Goal: Task Accomplishment & Management: Manage account settings

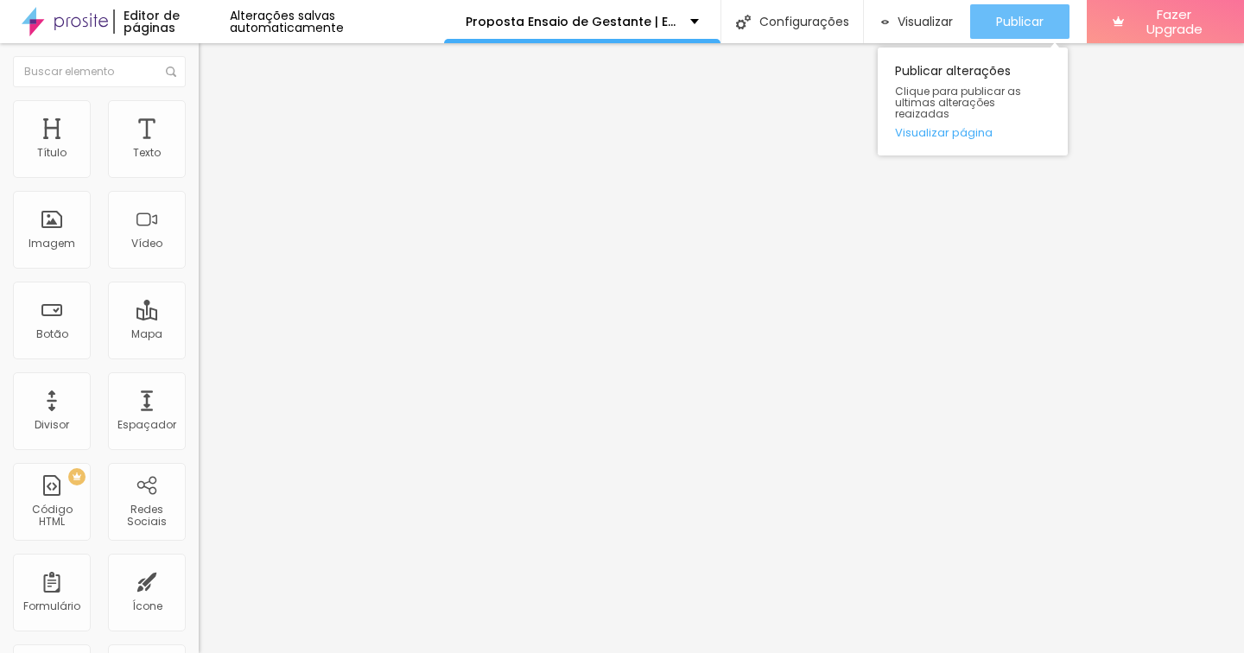
click at [1005, 26] on span "Publicar" at bounding box center [1020, 22] width 48 height 14
click at [1008, 7] on div "Publicar" at bounding box center [1020, 21] width 48 height 35
click at [1014, 10] on div "Publicar" at bounding box center [1020, 21] width 48 height 35
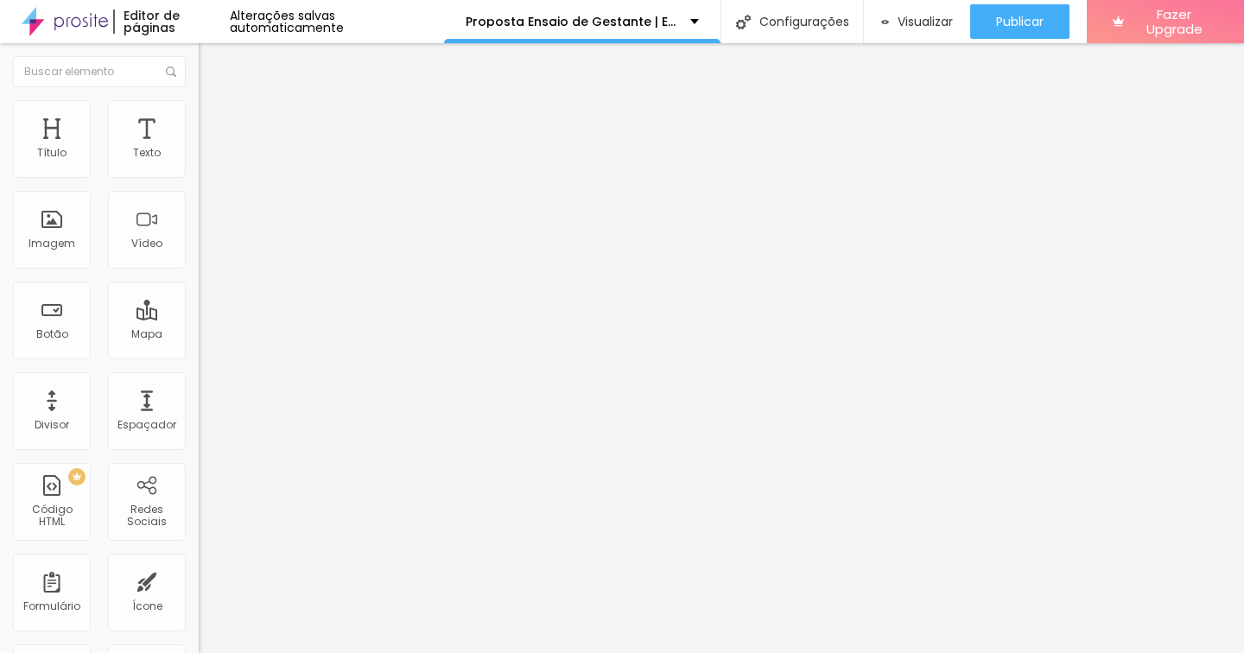
click at [214, 119] on span "Estilo" at bounding box center [227, 112] width 27 height 15
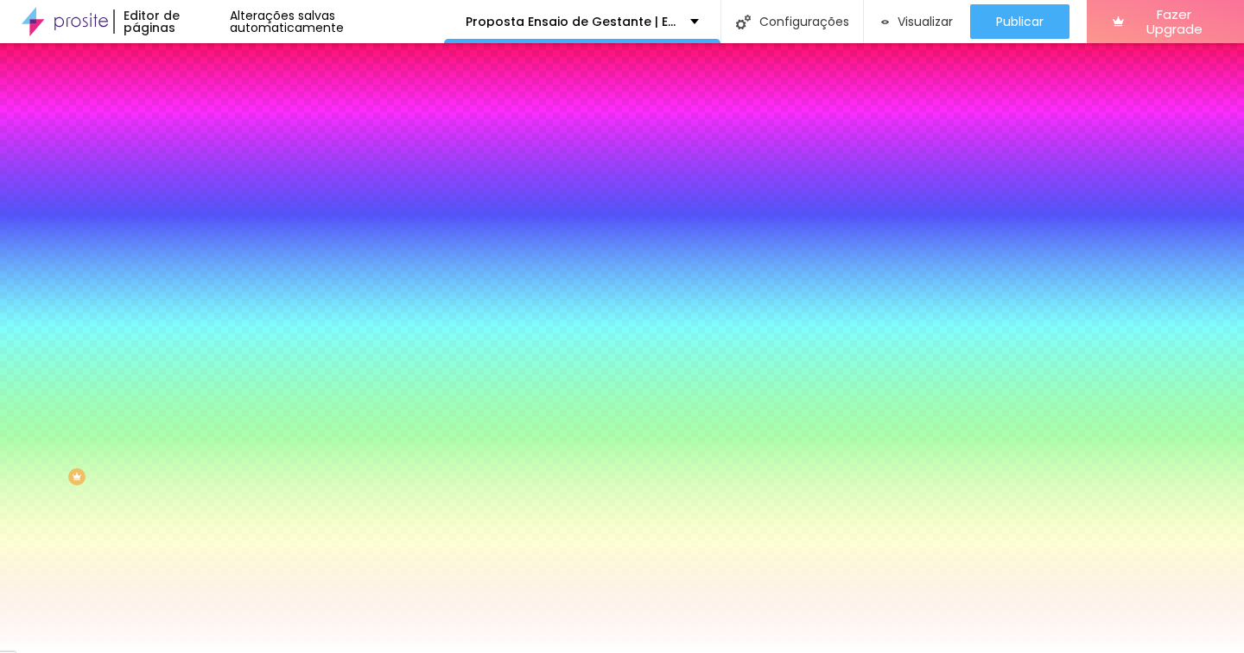
click at [199, 159] on span "Trocar imagem" at bounding box center [246, 151] width 94 height 15
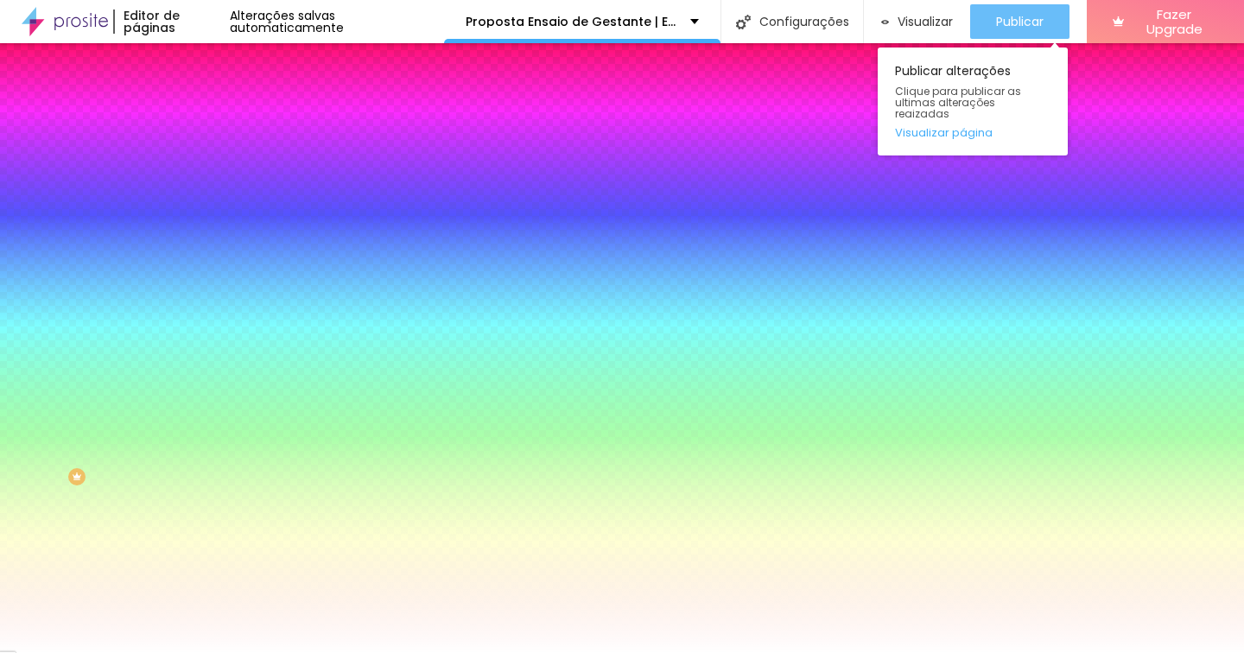
click at [997, 35] on div "Publicar" at bounding box center [1020, 21] width 48 height 35
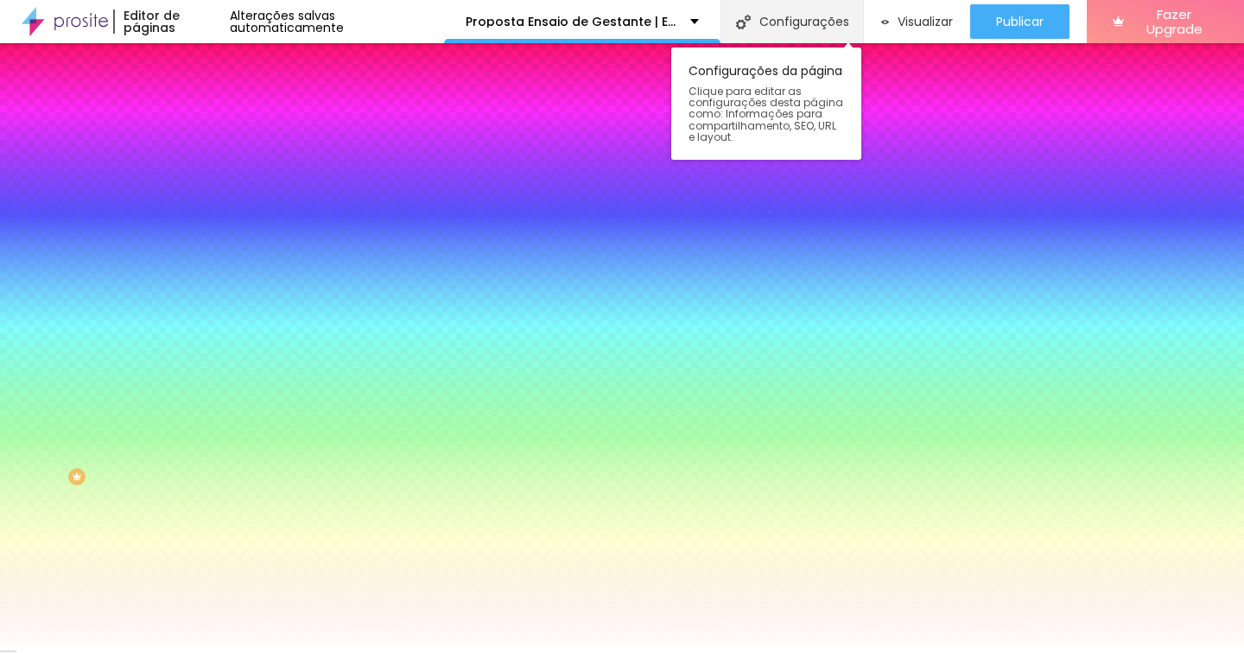
click at [776, 16] on div "Configurações" at bounding box center [792, 21] width 143 height 43
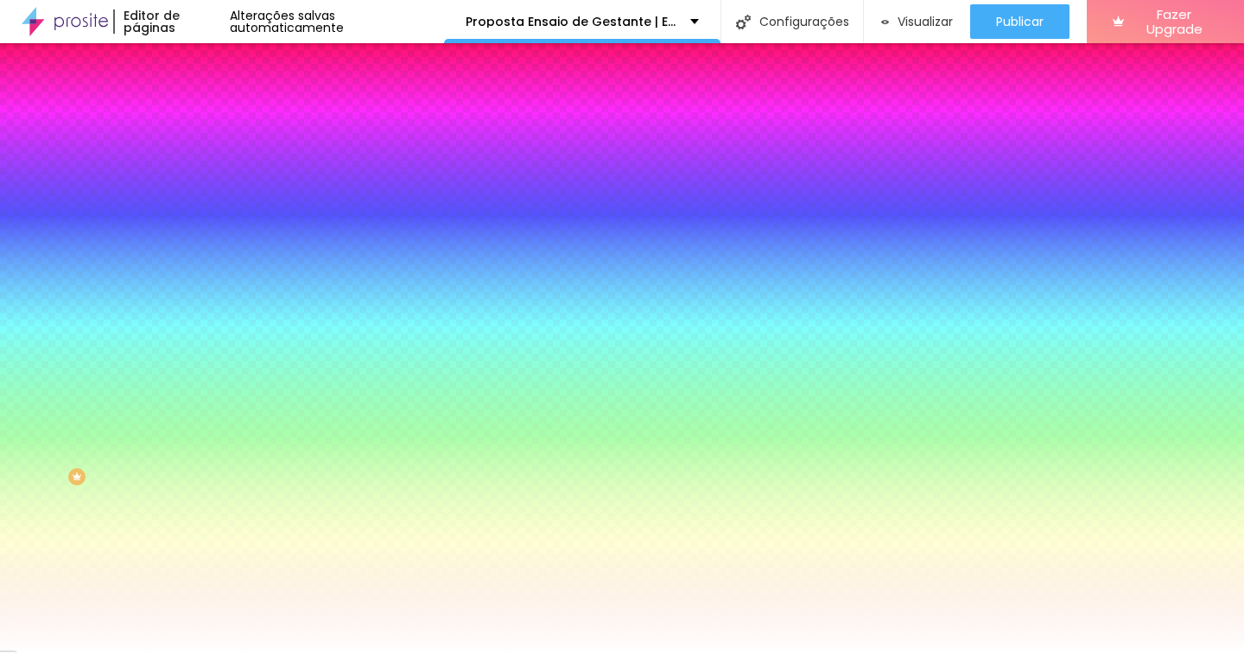
drag, startPoint x: 525, startPoint y: 254, endPoint x: 601, endPoint y: 258, distance: 75.3
drag, startPoint x: 580, startPoint y: 255, endPoint x: 854, endPoint y: 276, distance: 274.7
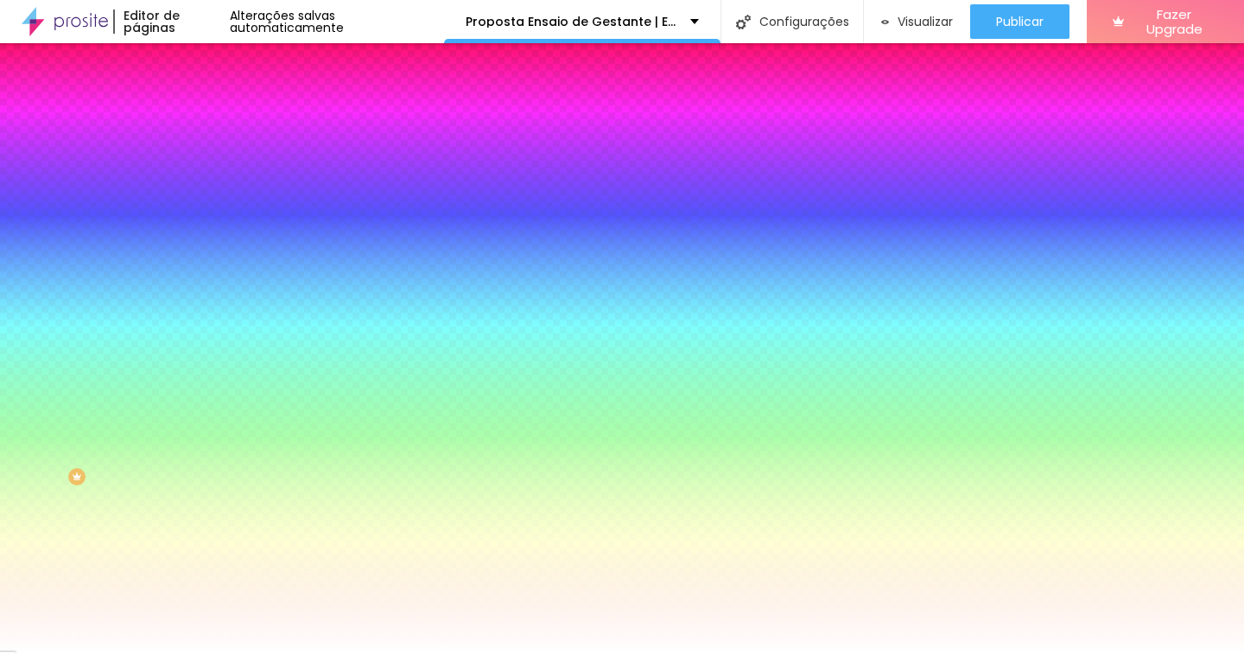
type input "/propostagestante"
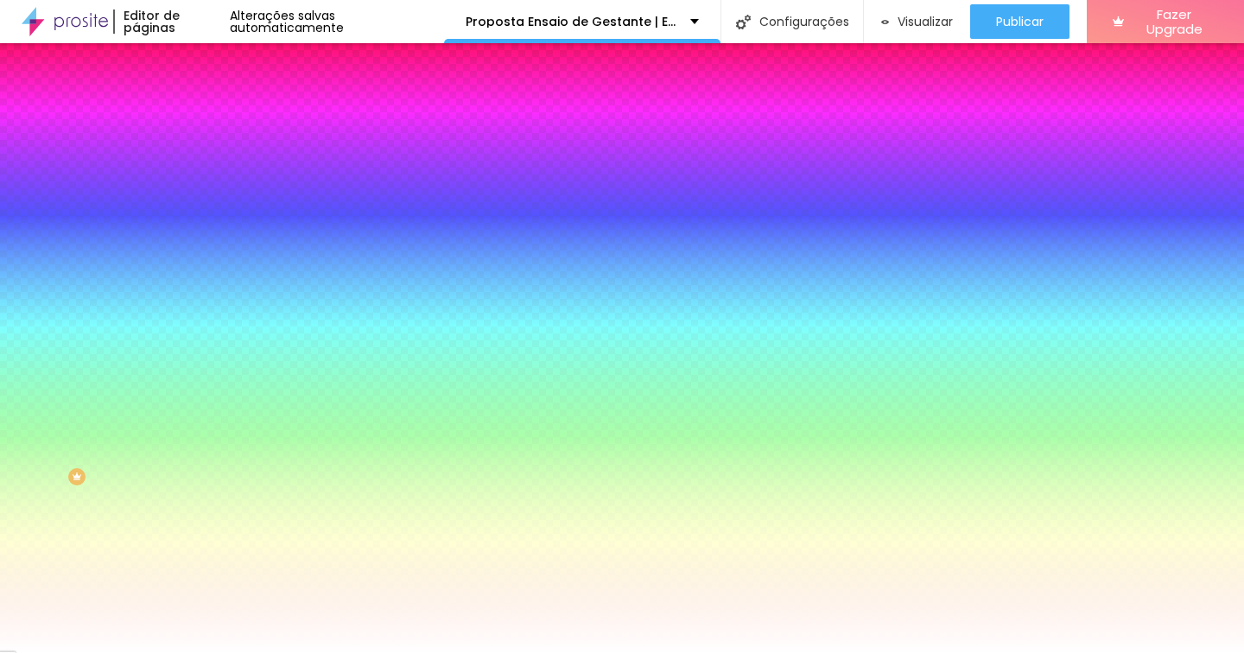
type input "Proposta Ensaio de Gestante | Estúdio Fotógrafo de Emoções"
drag, startPoint x: 462, startPoint y: 465, endPoint x: 771, endPoint y: 465, distance: 308.5
type textarea "As emoções dessa fase tão linda merecem ser eternas! Clique aqui."
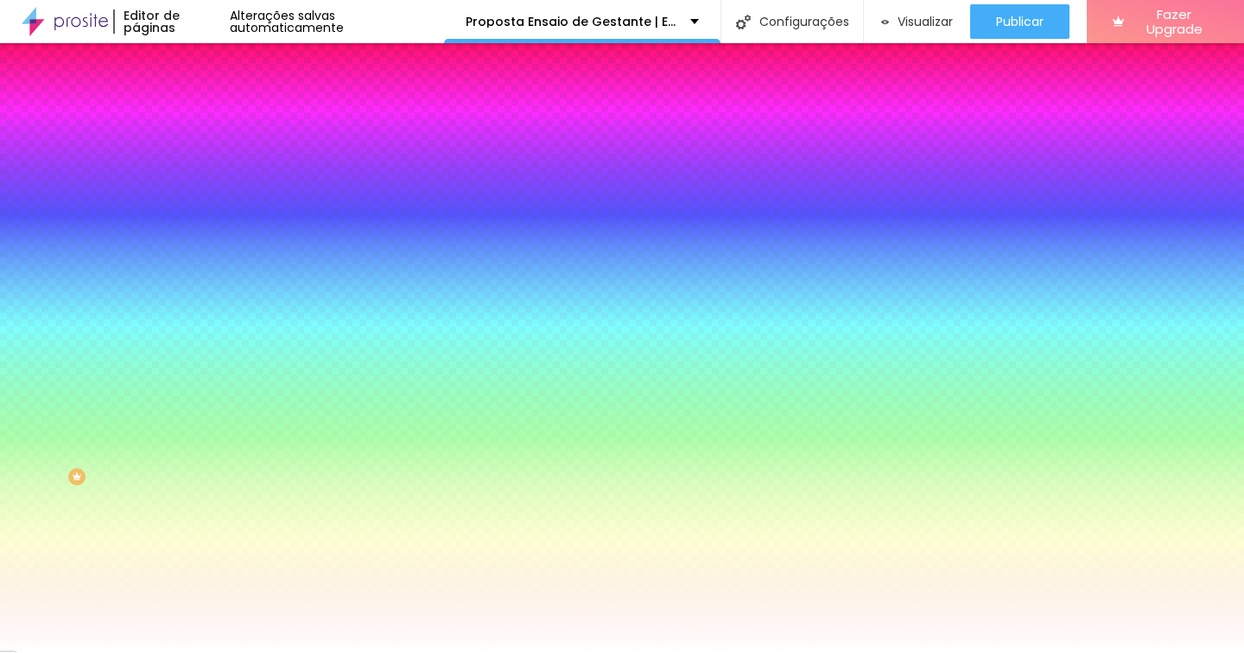
paste textarea "s emoções dessa fase tão linda merecem ser eternas"
type textarea "As emoções dessa fase tão linda merecem ser eternas! Clique aqui."
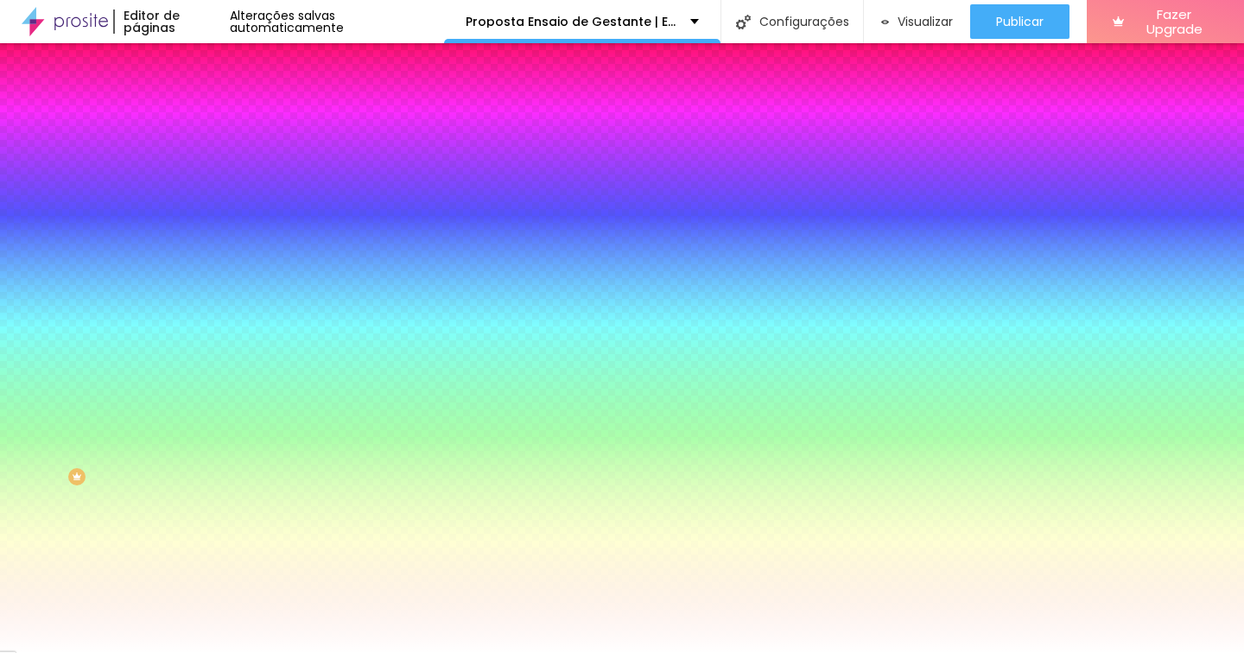
type input "Proposta Ensaio de Gestante | Estúdio Fotógrafo de Emoções"
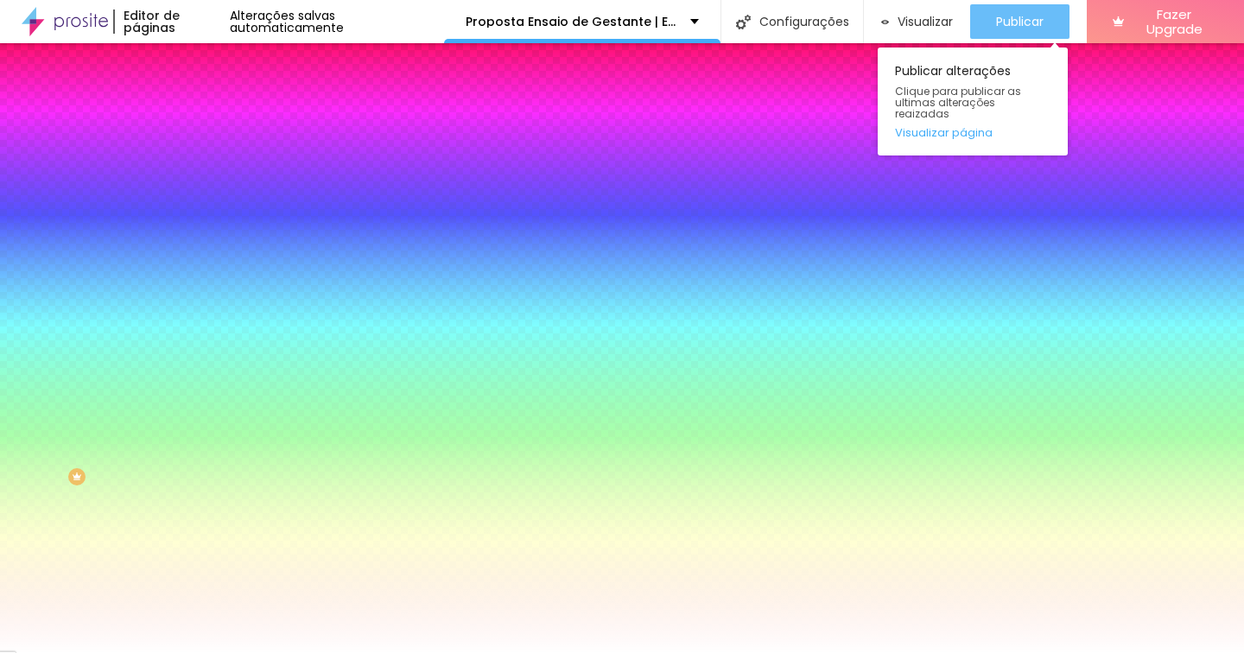
click at [1015, 25] on span "Publicar" at bounding box center [1020, 22] width 48 height 14
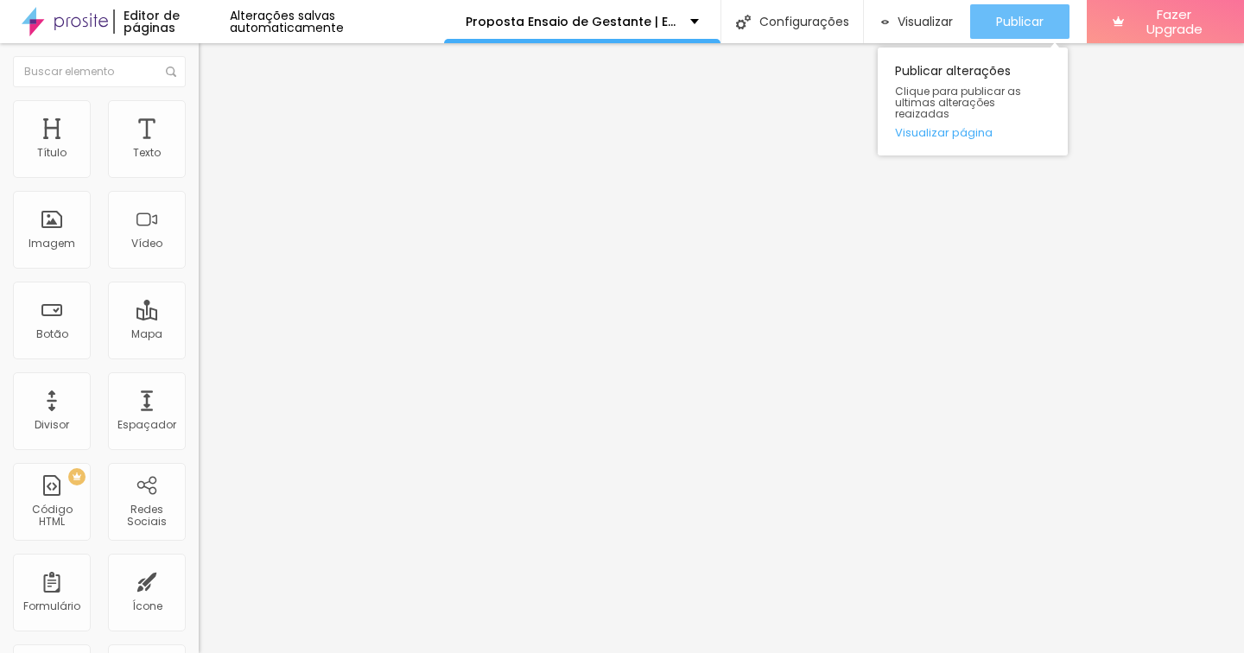
click at [1014, 10] on div "Publicar" at bounding box center [1020, 21] width 48 height 35
click at [1008, 22] on span "Publicar" at bounding box center [1020, 22] width 48 height 14
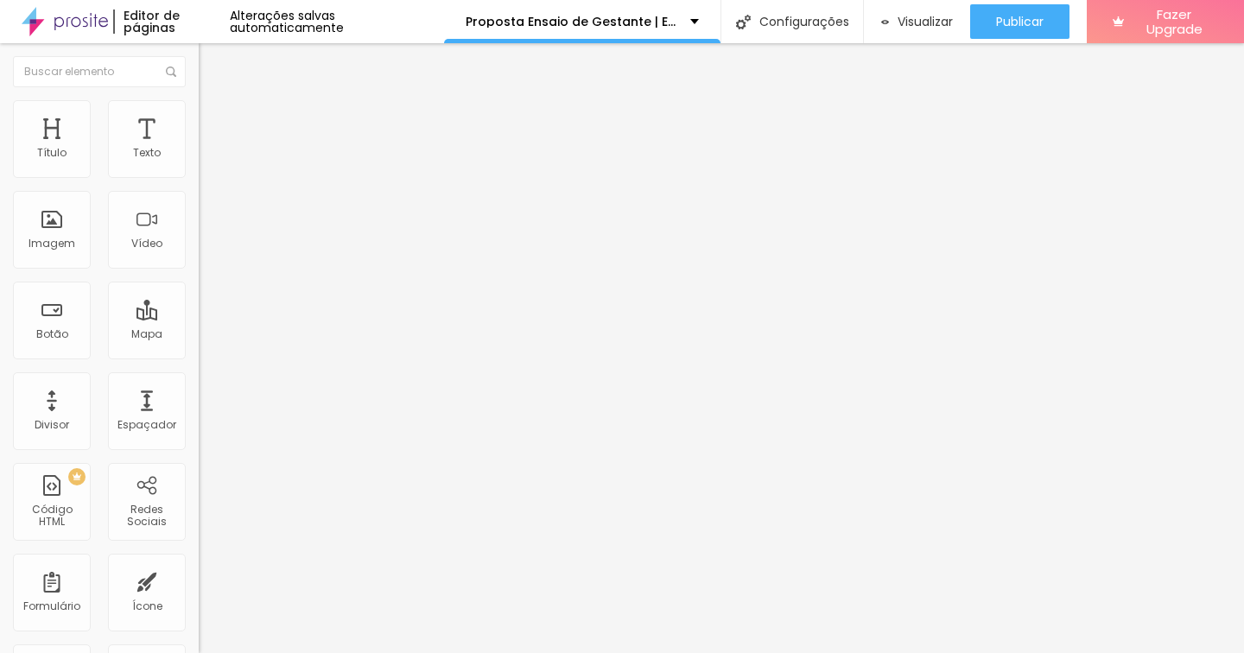
click at [199, 183] on span "Editar perguntas" at bounding box center [248, 175] width 99 height 15
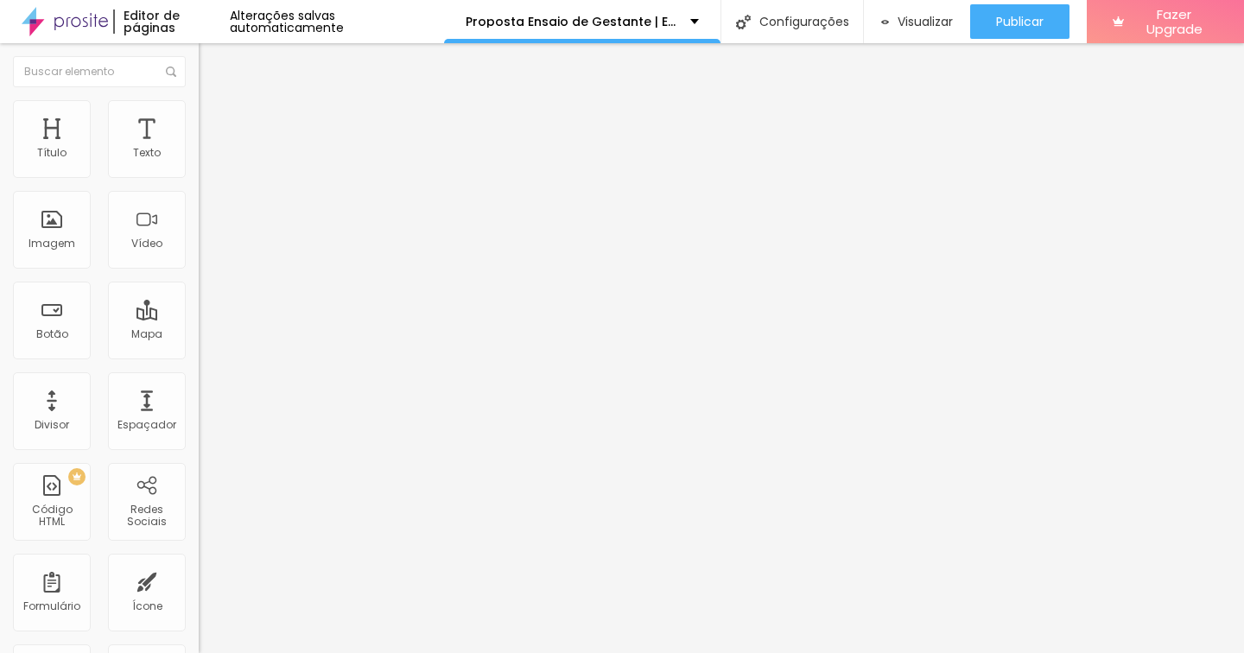
drag, startPoint x: 524, startPoint y: 423, endPoint x: 638, endPoint y: 417, distance: 114.2
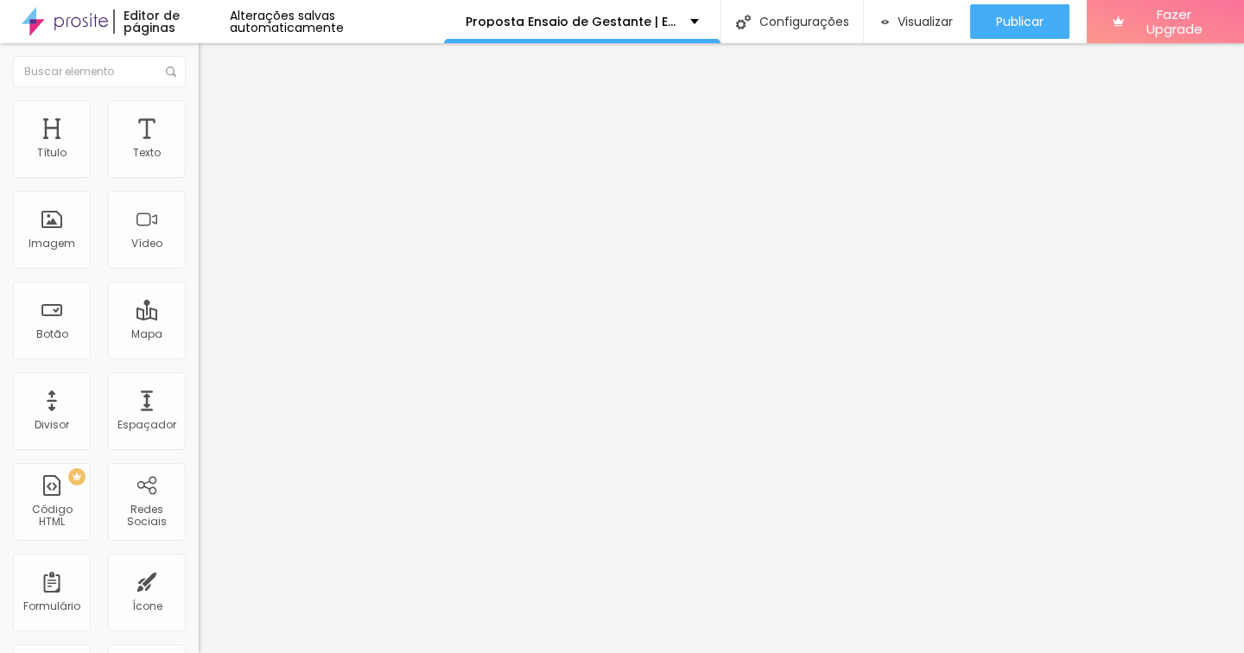
drag, startPoint x: 769, startPoint y: 423, endPoint x: 862, endPoint y: 426, distance: 93.4
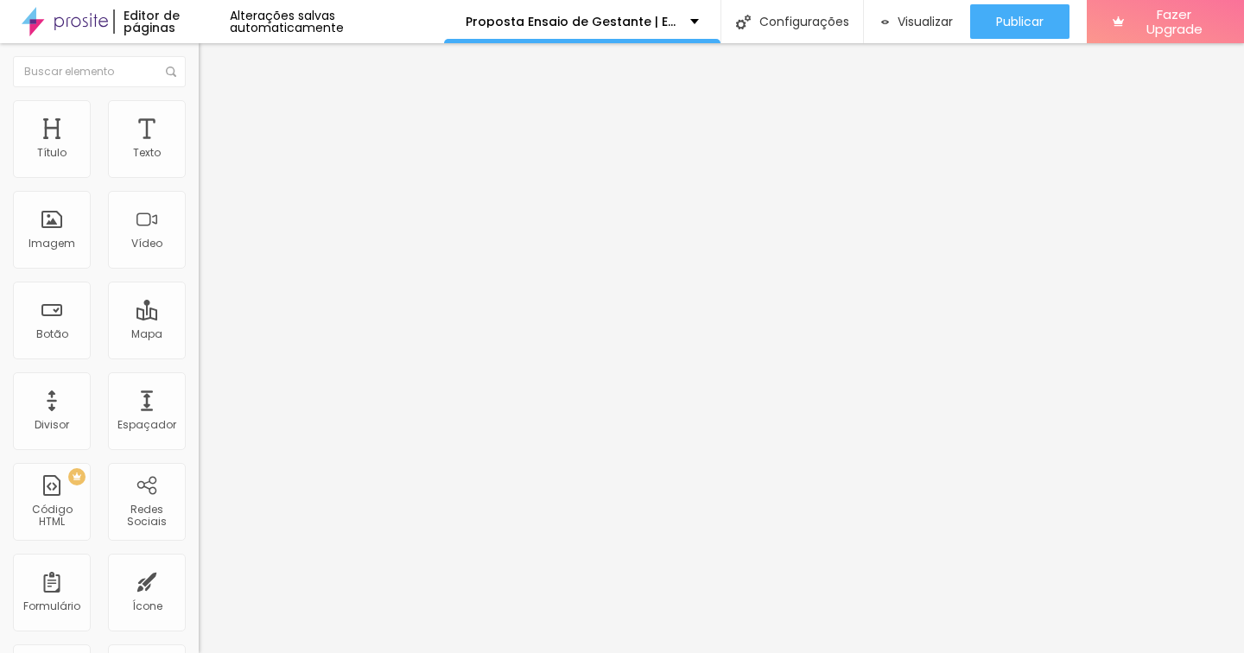
drag, startPoint x: 527, startPoint y: 423, endPoint x: 572, endPoint y: 423, distance: 44.9
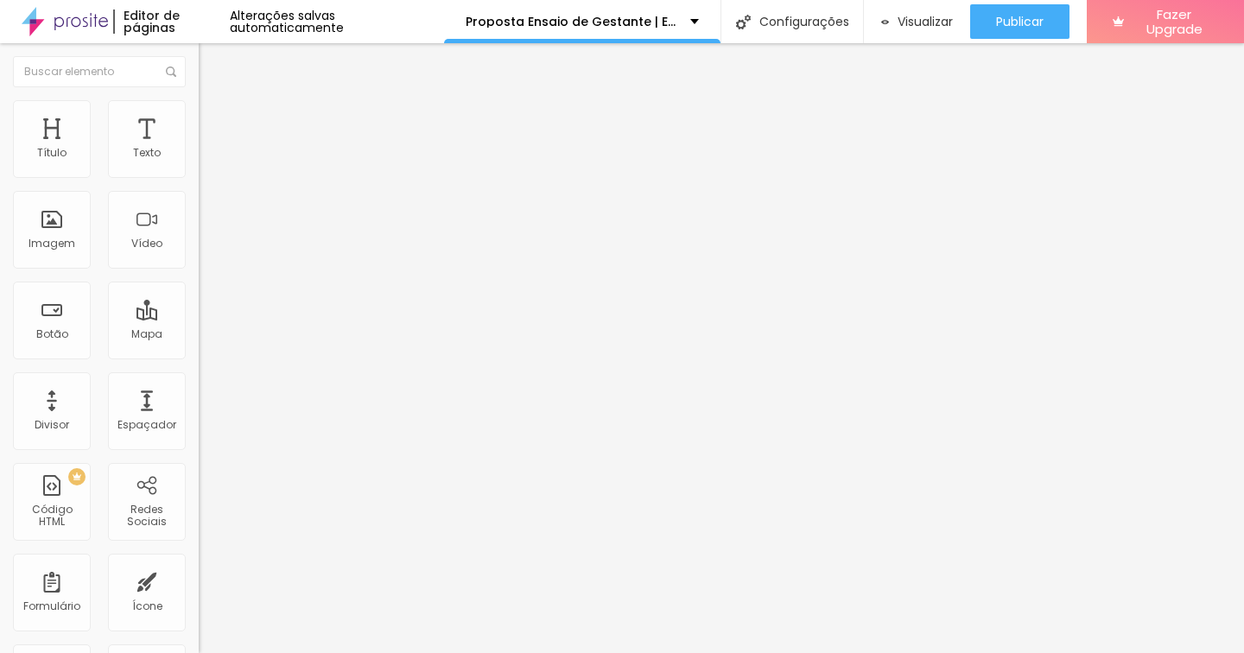
drag, startPoint x: 631, startPoint y: 423, endPoint x: 701, endPoint y: 426, distance: 70.0
drag, startPoint x: 795, startPoint y: 429, endPoint x: 841, endPoint y: 428, distance: 45.8
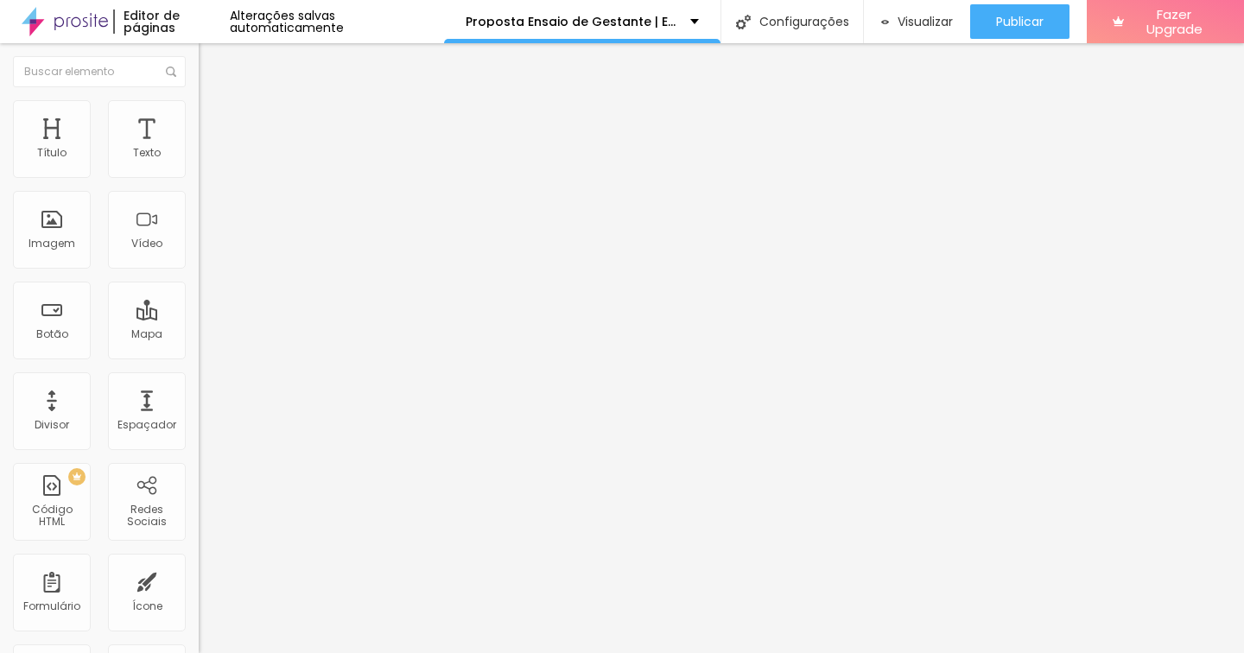
drag, startPoint x: 882, startPoint y: 426, endPoint x: 1012, endPoint y: 416, distance: 130.0
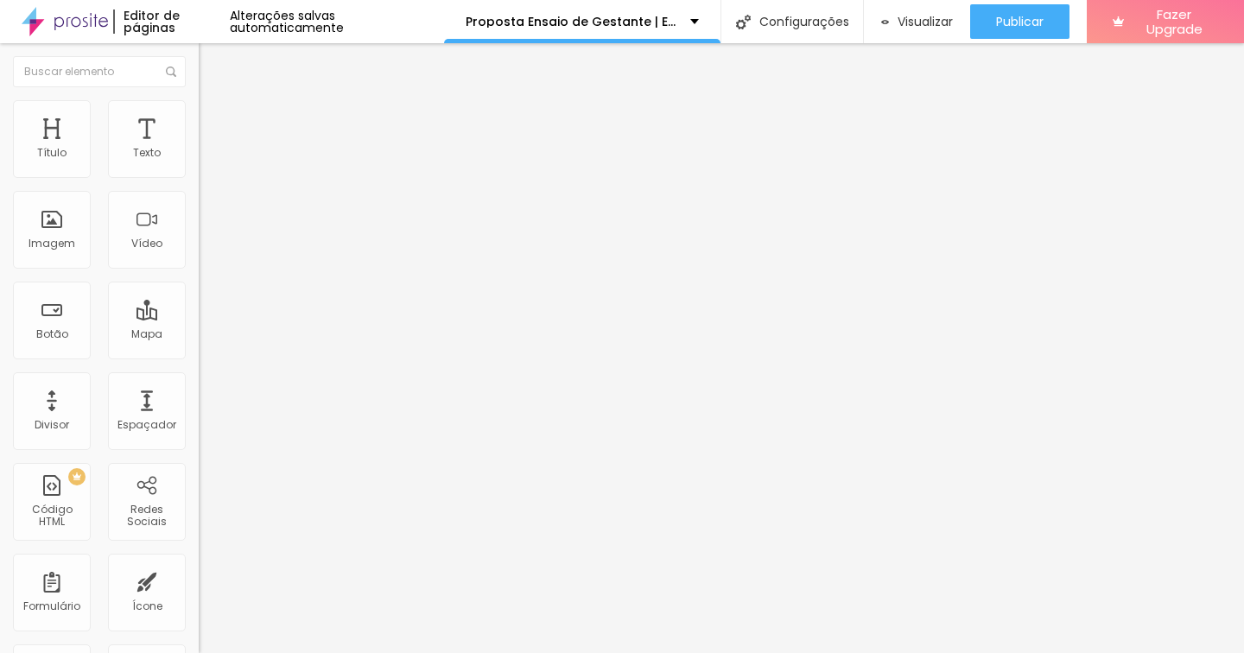
scroll to position [67, 0]
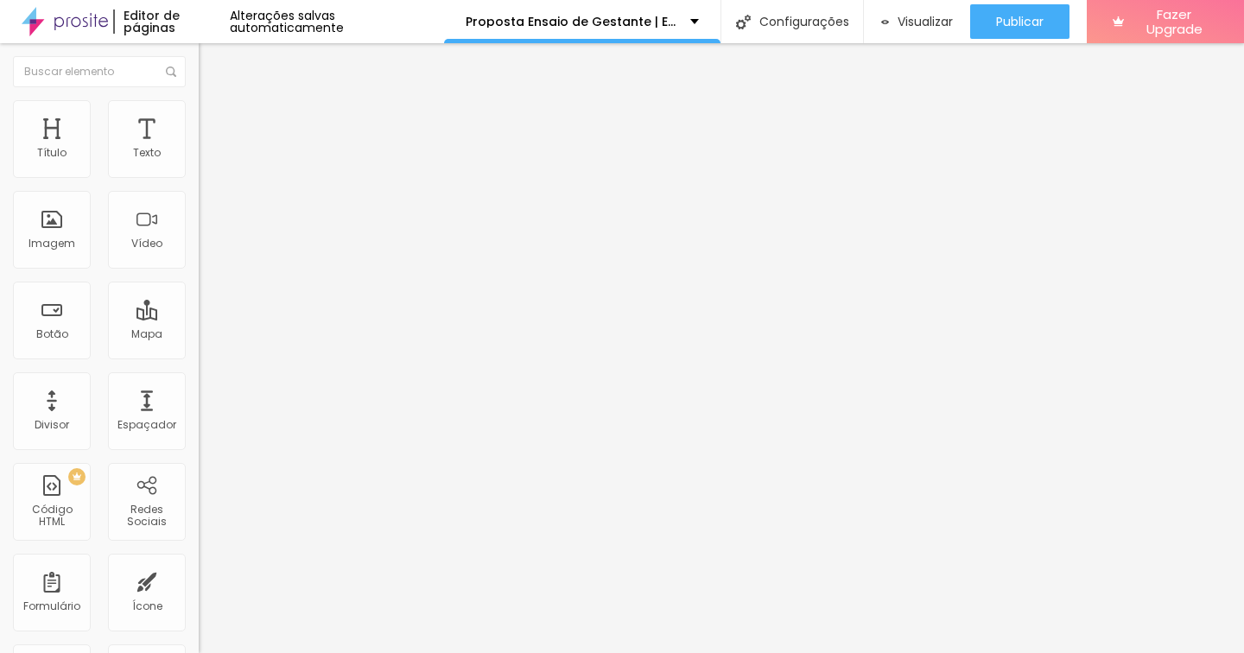
scroll to position [74, 0]
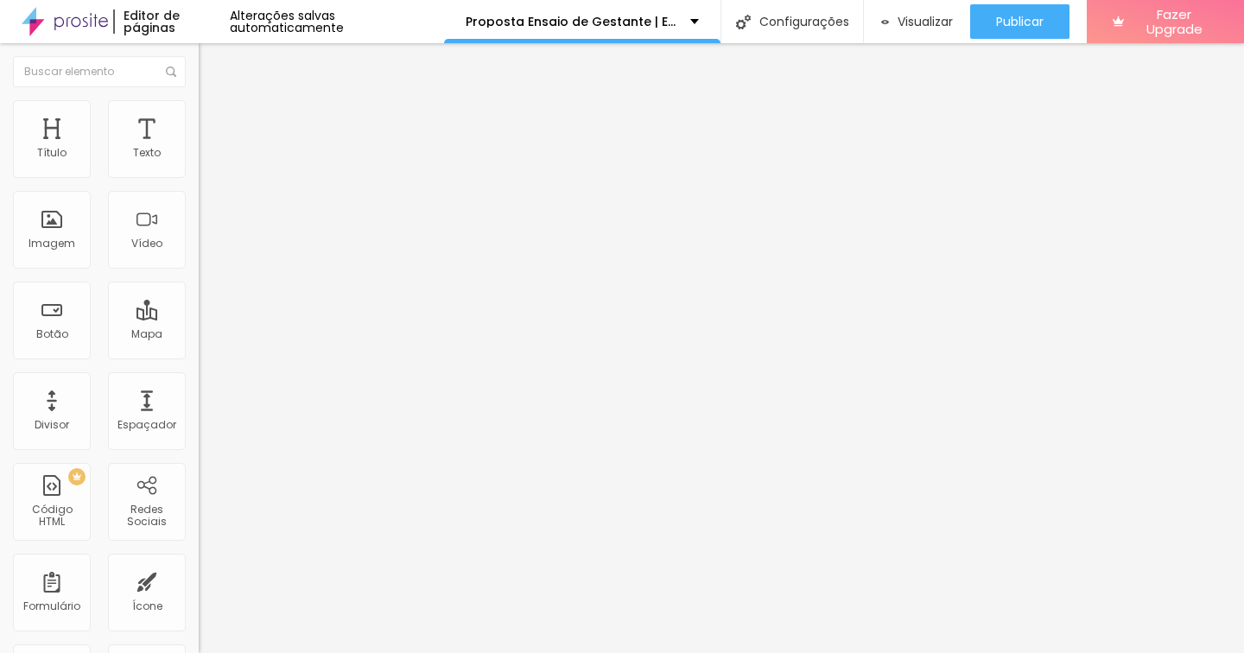
click at [199, 183] on span "Editar perguntas" at bounding box center [248, 175] width 99 height 15
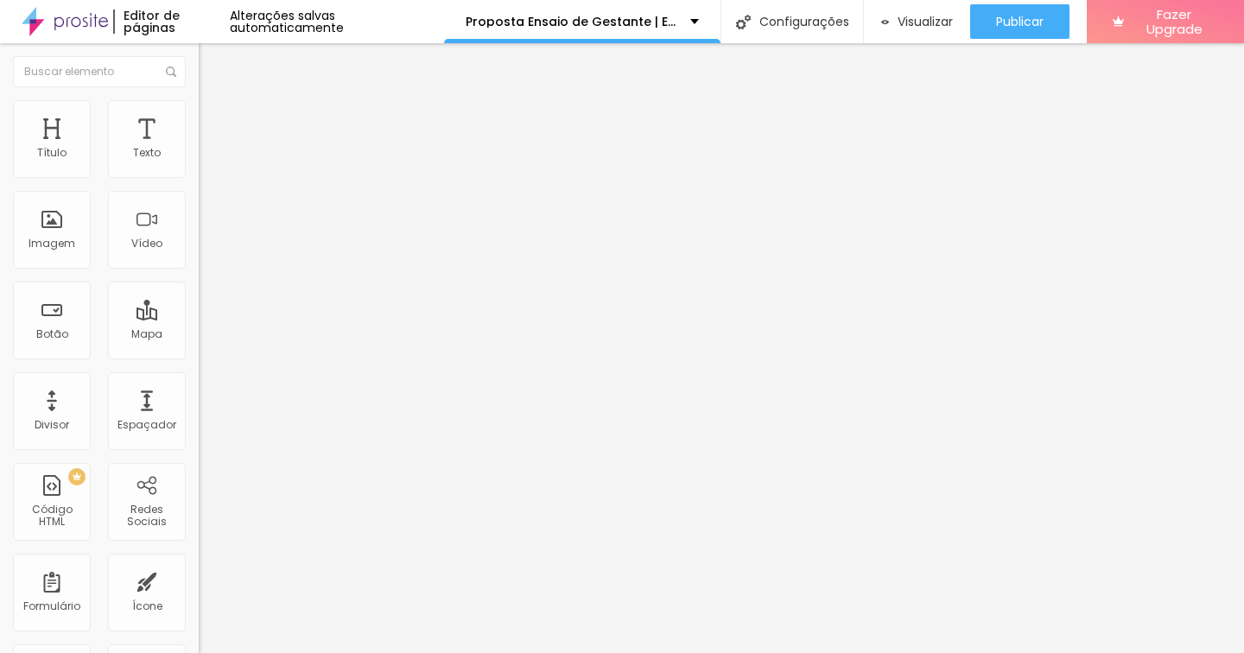
drag, startPoint x: 479, startPoint y: 425, endPoint x: 416, endPoint y: 425, distance: 62.2
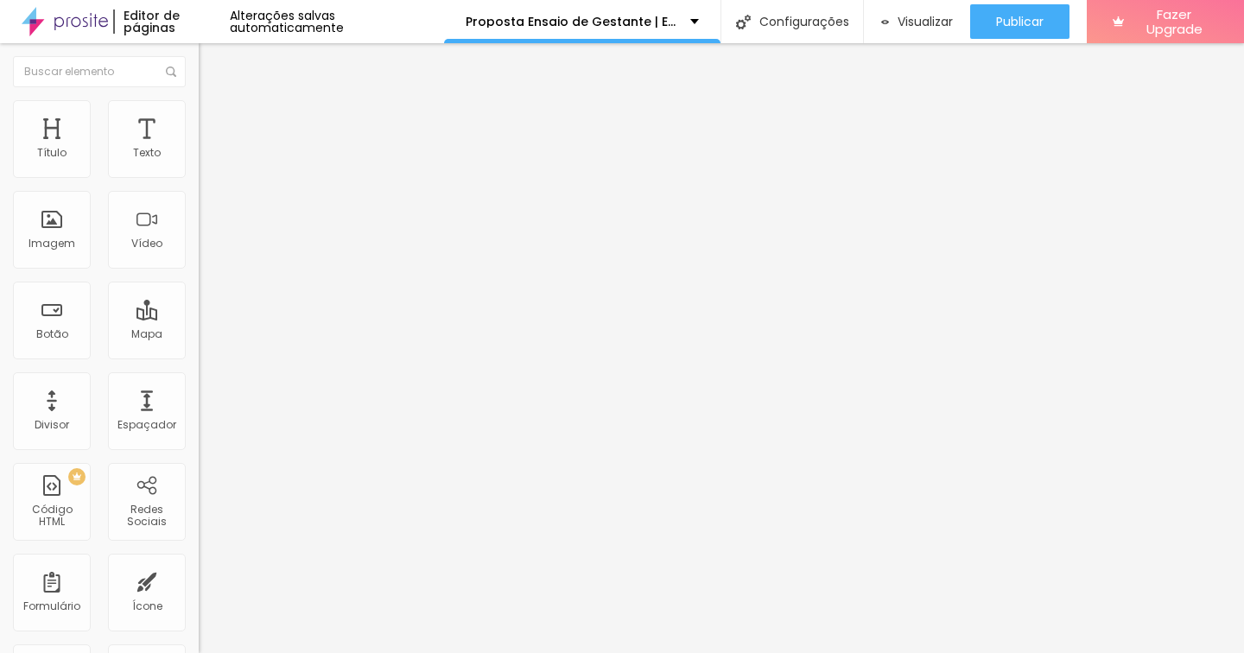
drag, startPoint x: 418, startPoint y: 441, endPoint x: 582, endPoint y: 439, distance: 163.3
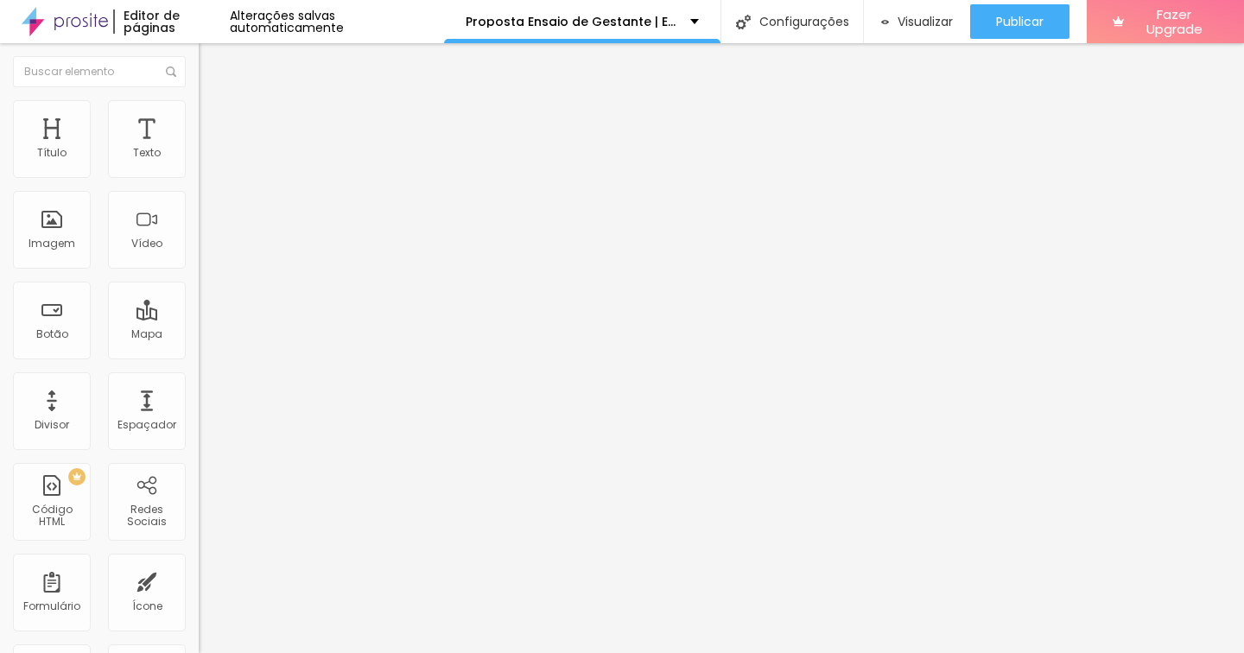
click at [199, 183] on span "Editar perguntas" at bounding box center [248, 175] width 99 height 15
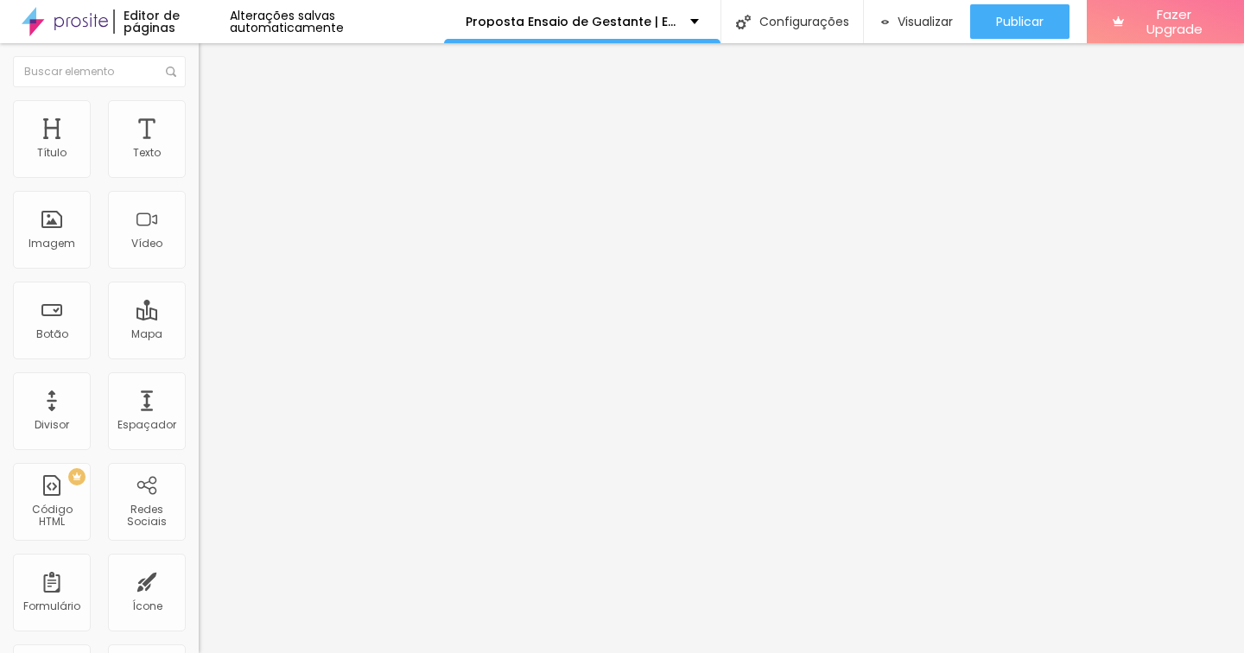
drag, startPoint x: 482, startPoint y: 455, endPoint x: 926, endPoint y: 463, distance: 444.2
copy p "[URL][DOMAIN_NAME]"
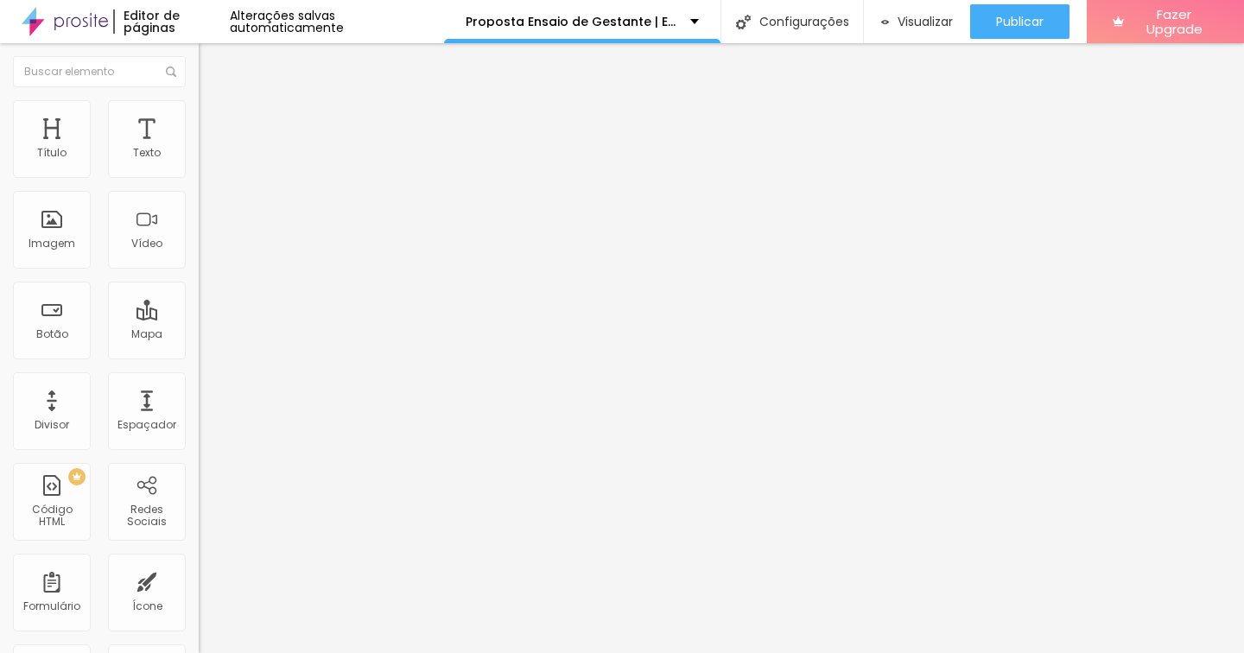
drag, startPoint x: 934, startPoint y: 461, endPoint x: 482, endPoint y: 452, distance: 452.0
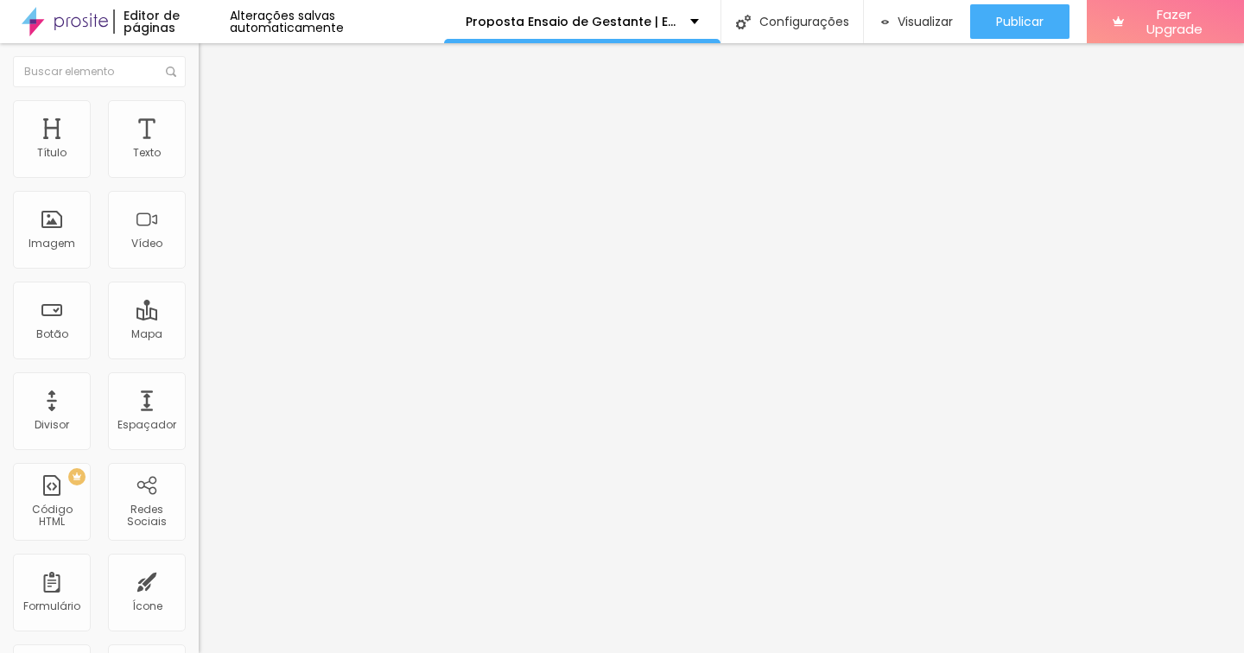
paste input "[URL][DOMAIN_NAME]"
type input "[URL][DOMAIN_NAME]"
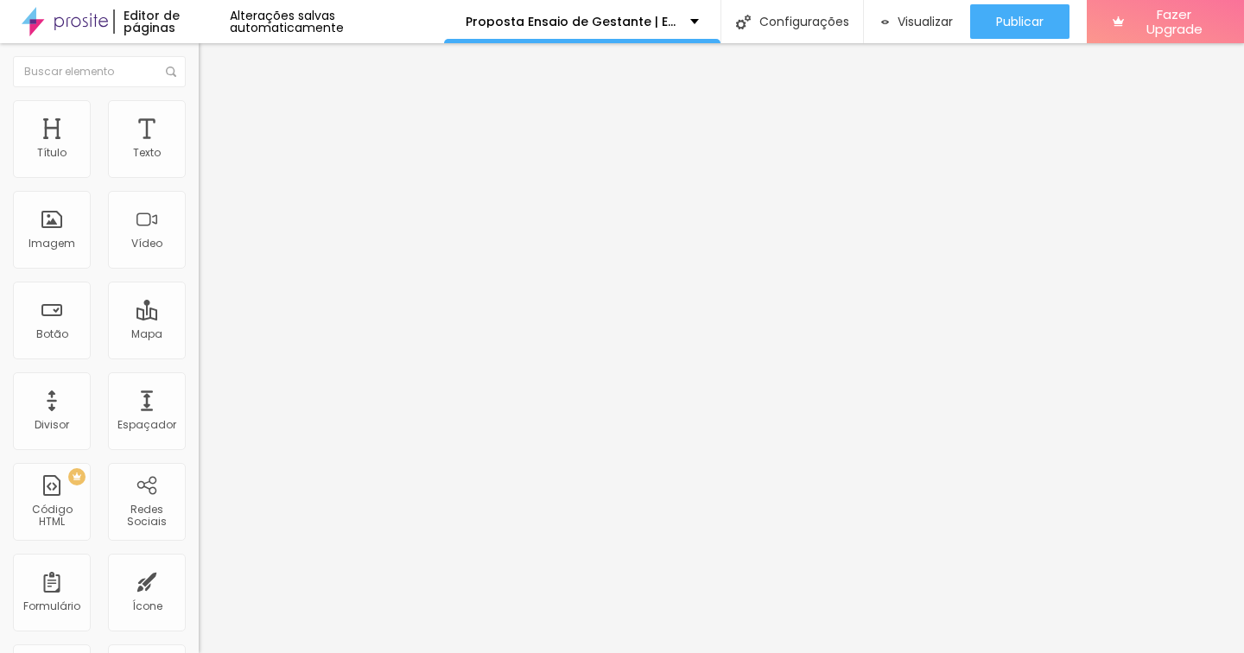
drag, startPoint x: 482, startPoint y: 457, endPoint x: 934, endPoint y: 450, distance: 452.0
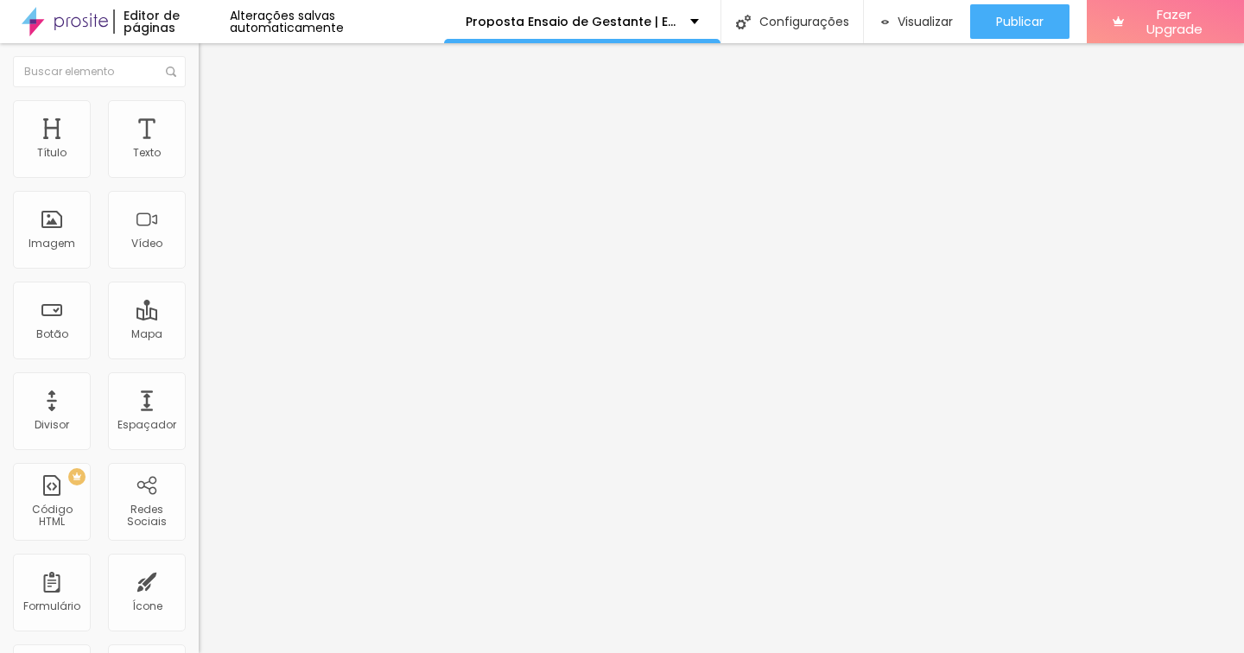
drag, startPoint x: 561, startPoint y: 455, endPoint x: 483, endPoint y: 458, distance: 77.8
paste input "[URL][DOMAIN_NAME]"
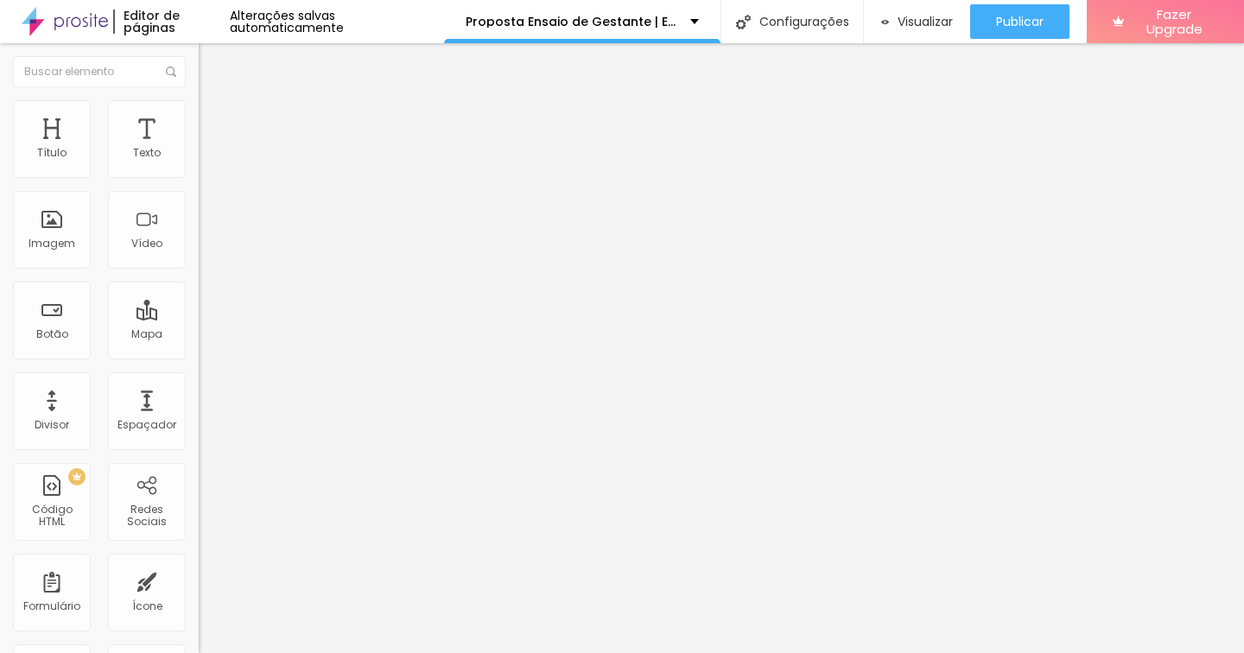
type input "[URL][DOMAIN_NAME]"
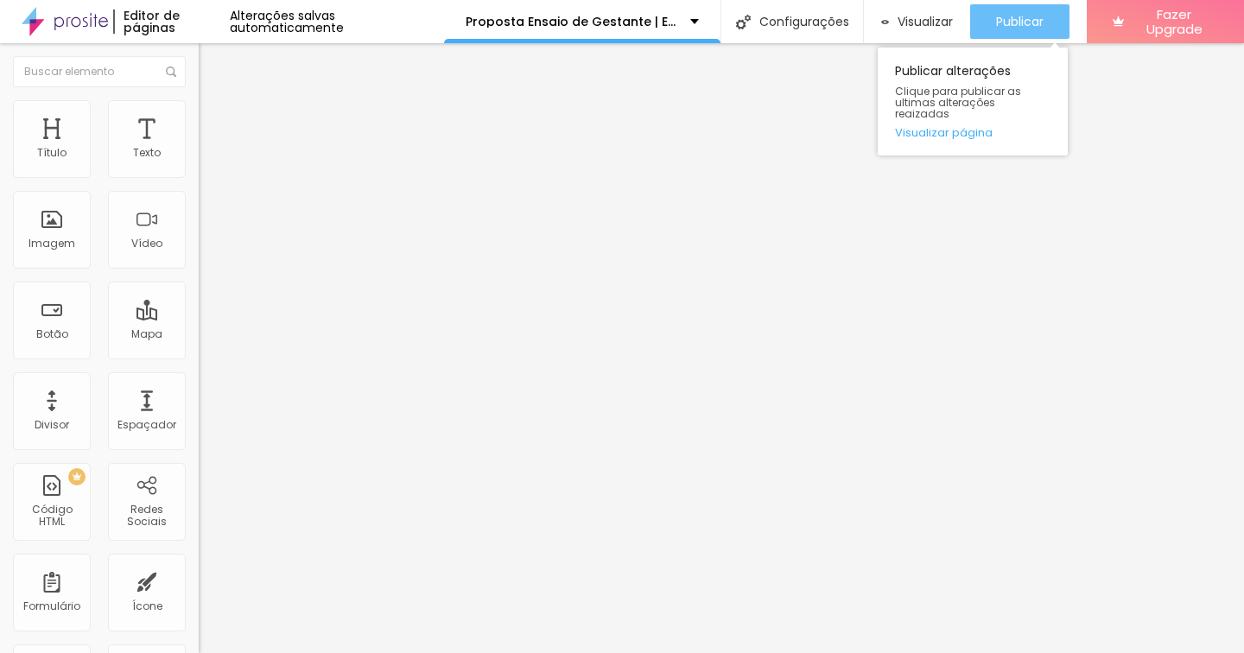
click at [1012, 15] on span "Publicar" at bounding box center [1020, 22] width 48 height 14
click at [991, 20] on button "Publicar" at bounding box center [1019, 21] width 99 height 35
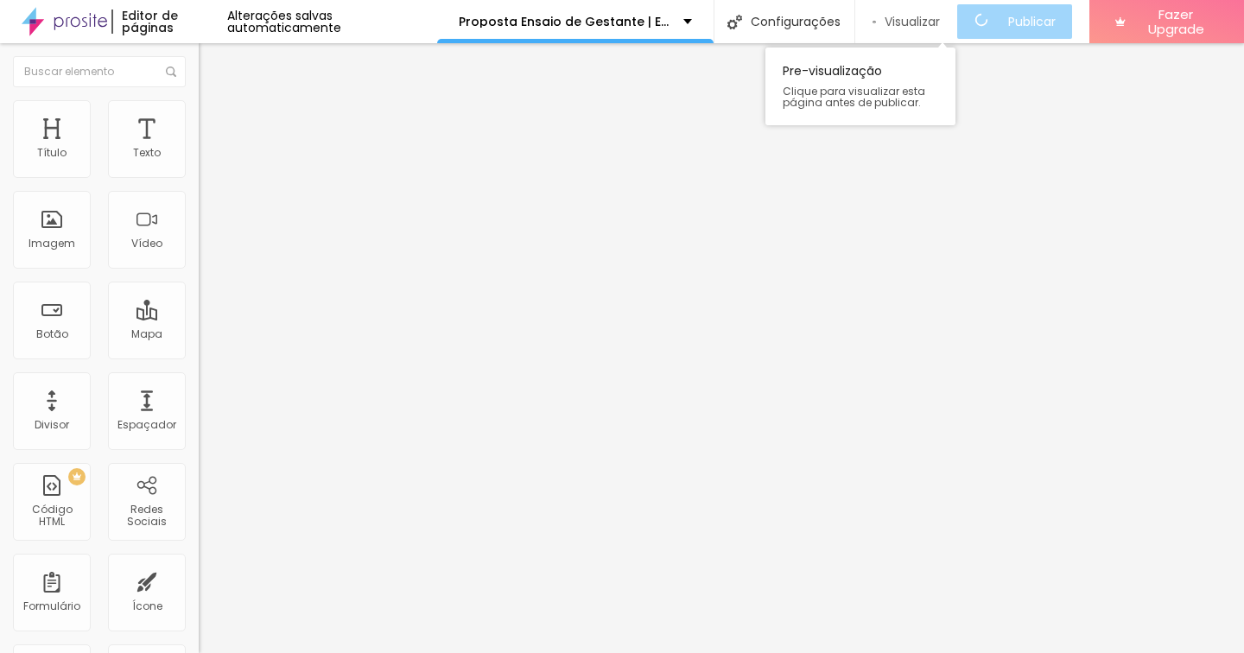
click at [925, 23] on span "Visualizar" at bounding box center [912, 22] width 55 height 14
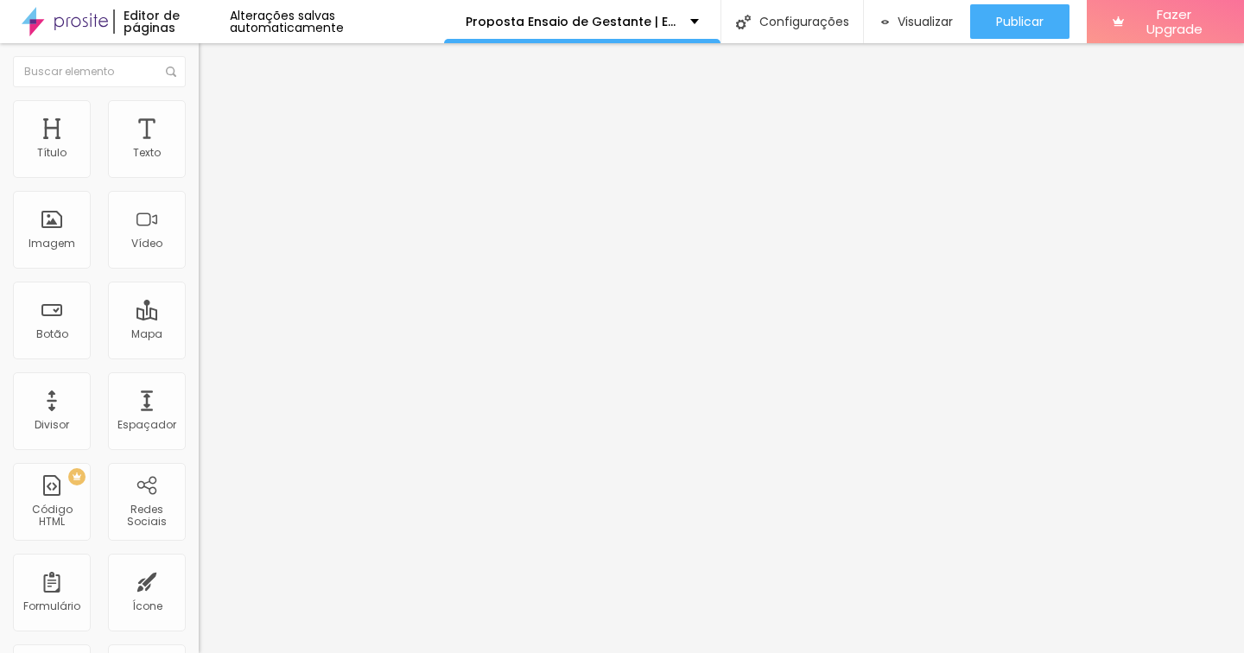
click at [214, 122] on span "Avançado" at bounding box center [242, 129] width 57 height 15
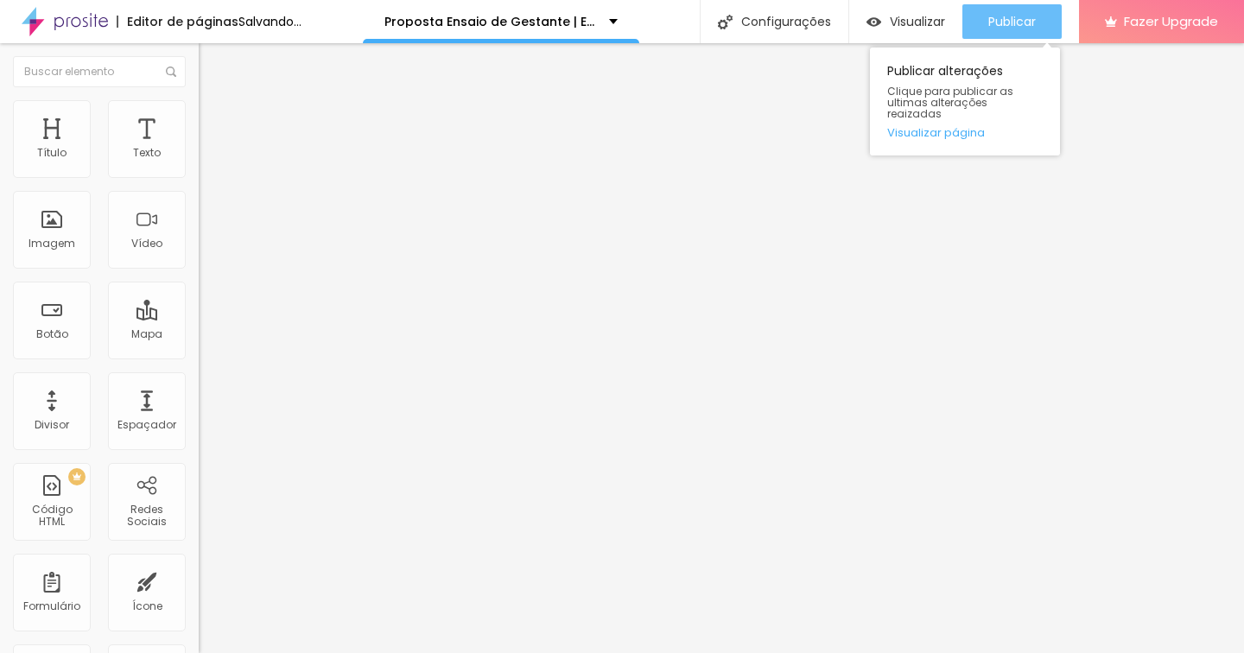
click at [1047, 22] on button "Publicar" at bounding box center [1012, 21] width 99 height 35
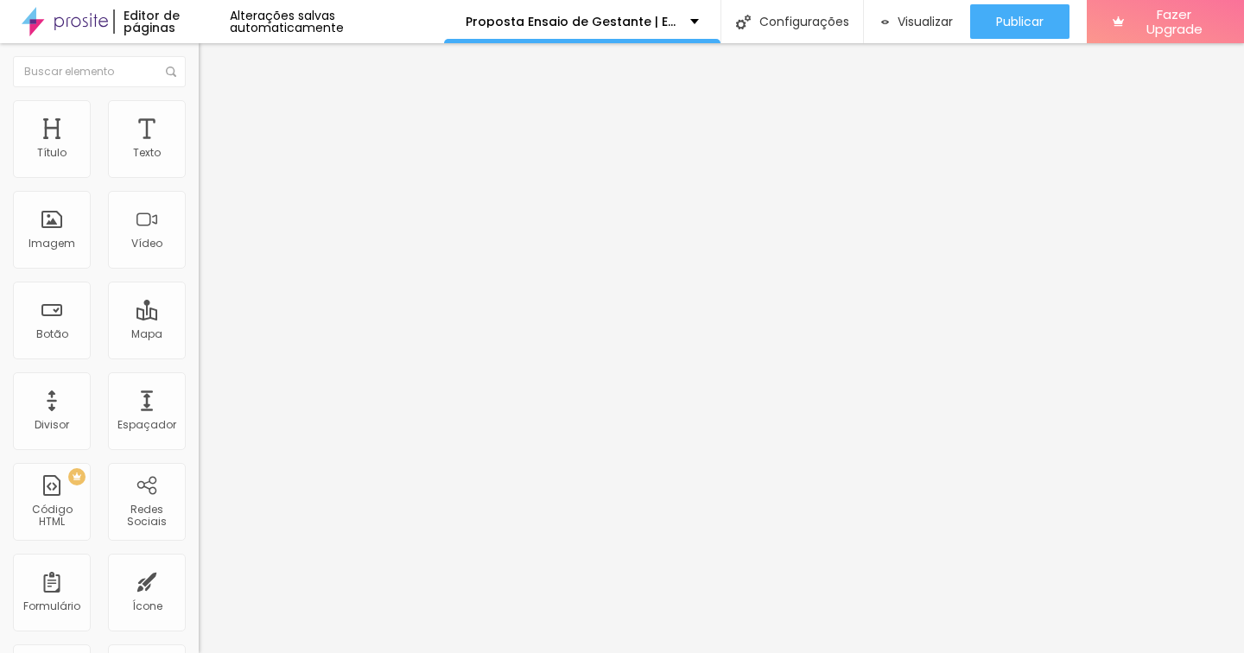
click at [199, 118] on li "Avançado" at bounding box center [298, 126] width 199 height 17
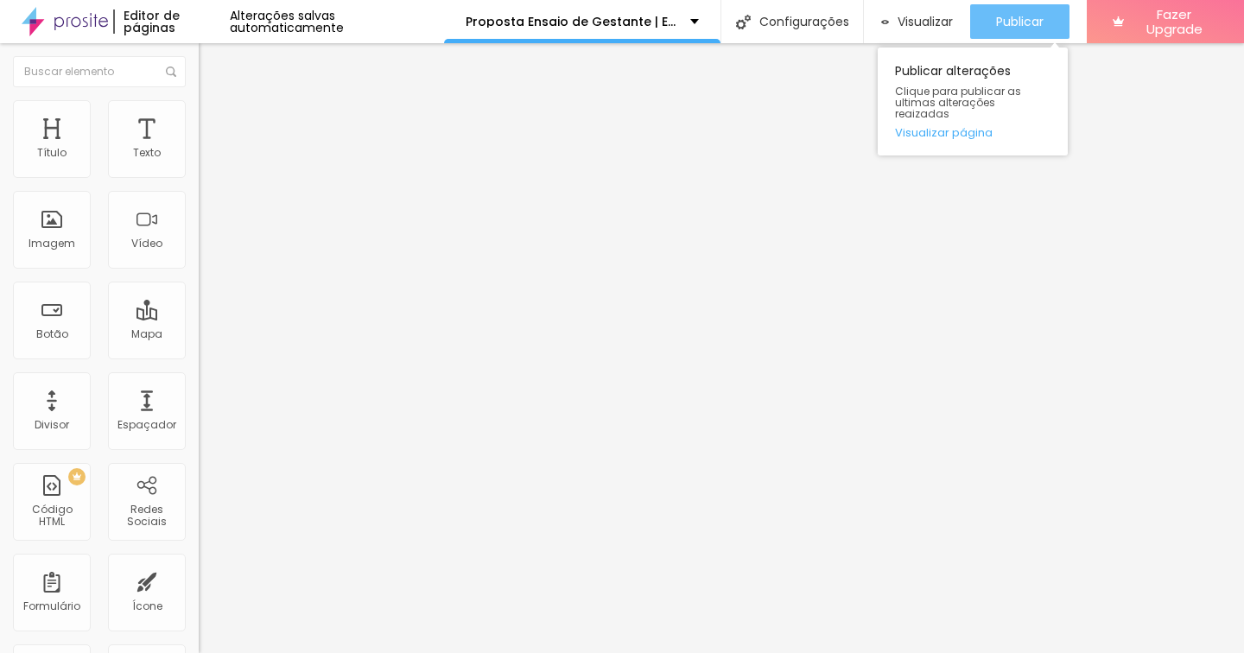
click at [1051, 16] on button "Publicar" at bounding box center [1019, 21] width 99 height 35
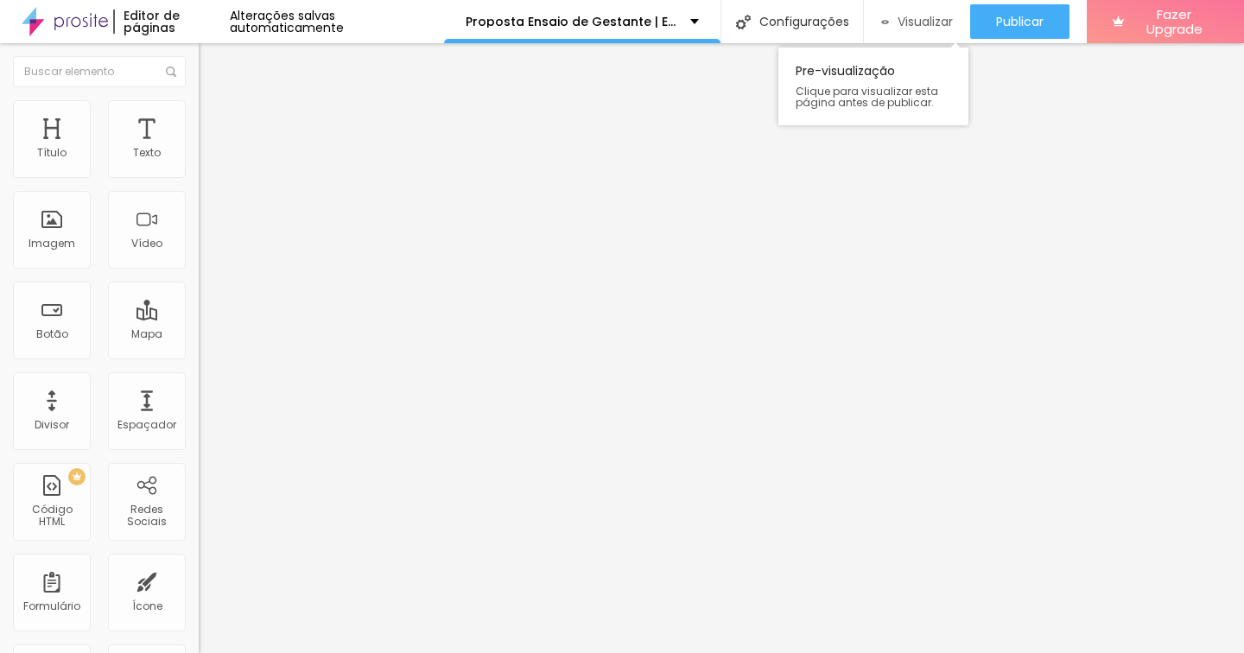
click at [885, 16] on div "Visualizar" at bounding box center [916, 22] width 71 height 15
click at [214, 136] on span "Avançado" at bounding box center [242, 143] width 57 height 15
click at [214, 130] on span "Estilo" at bounding box center [227, 125] width 27 height 15
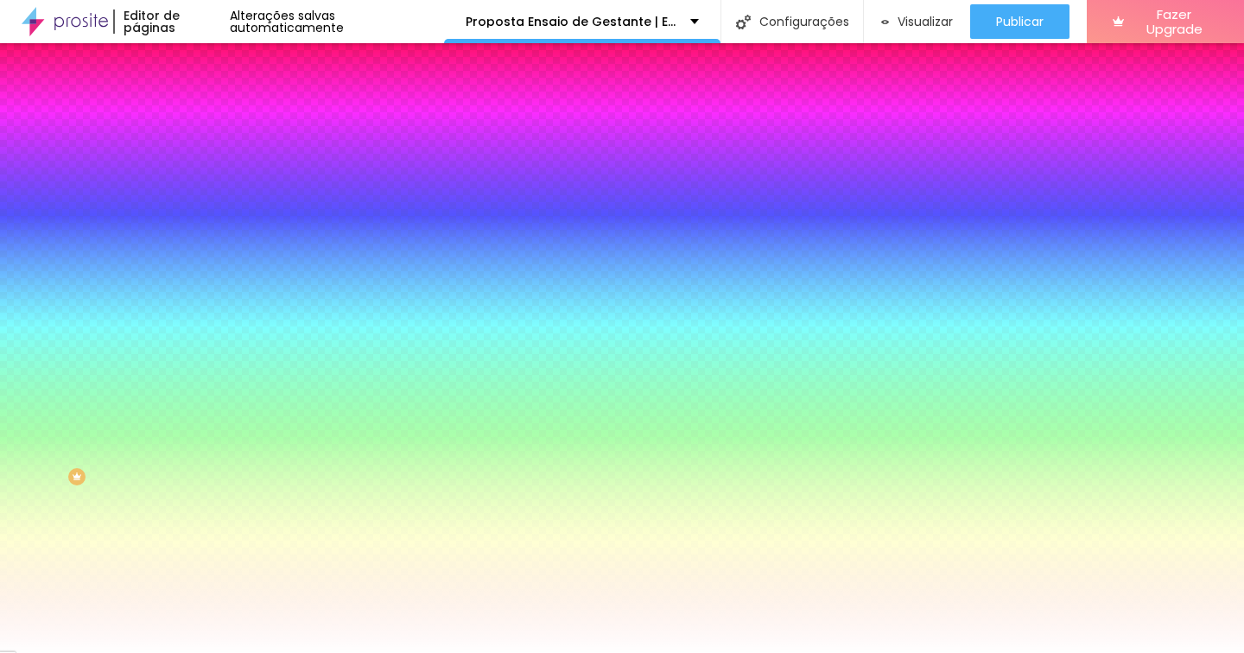
click at [199, 114] on li "Conteúdo" at bounding box center [298, 105] width 199 height 17
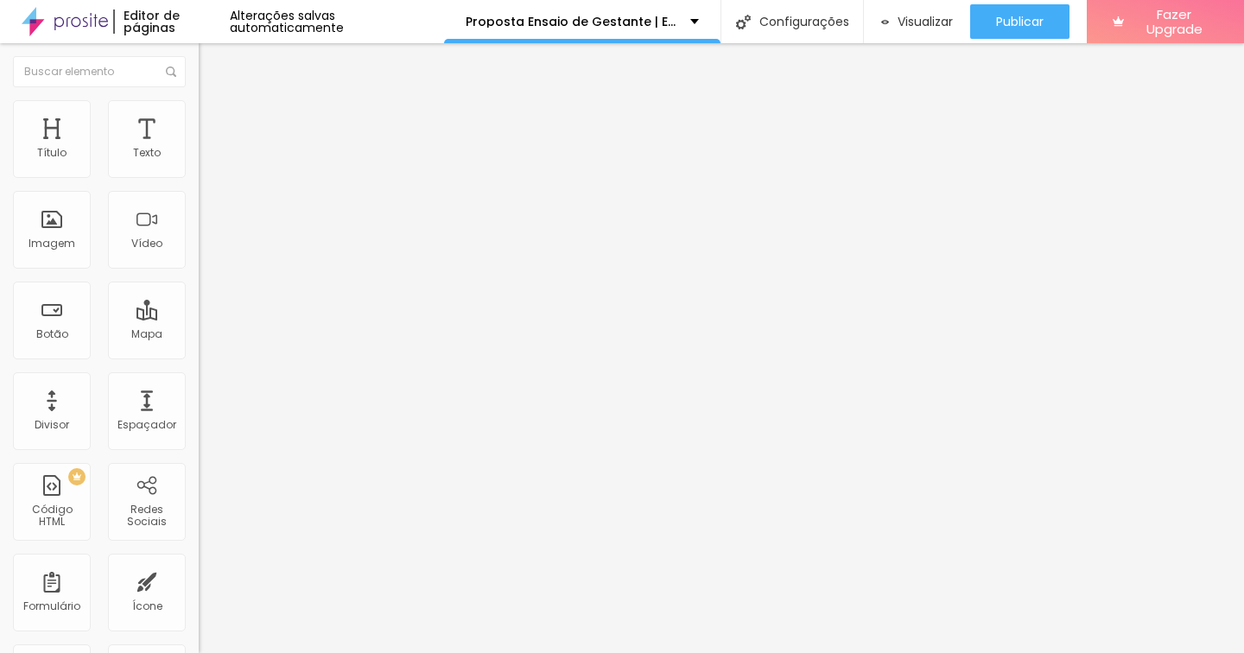
click at [199, 183] on span "Editar perguntas" at bounding box center [248, 175] width 99 height 15
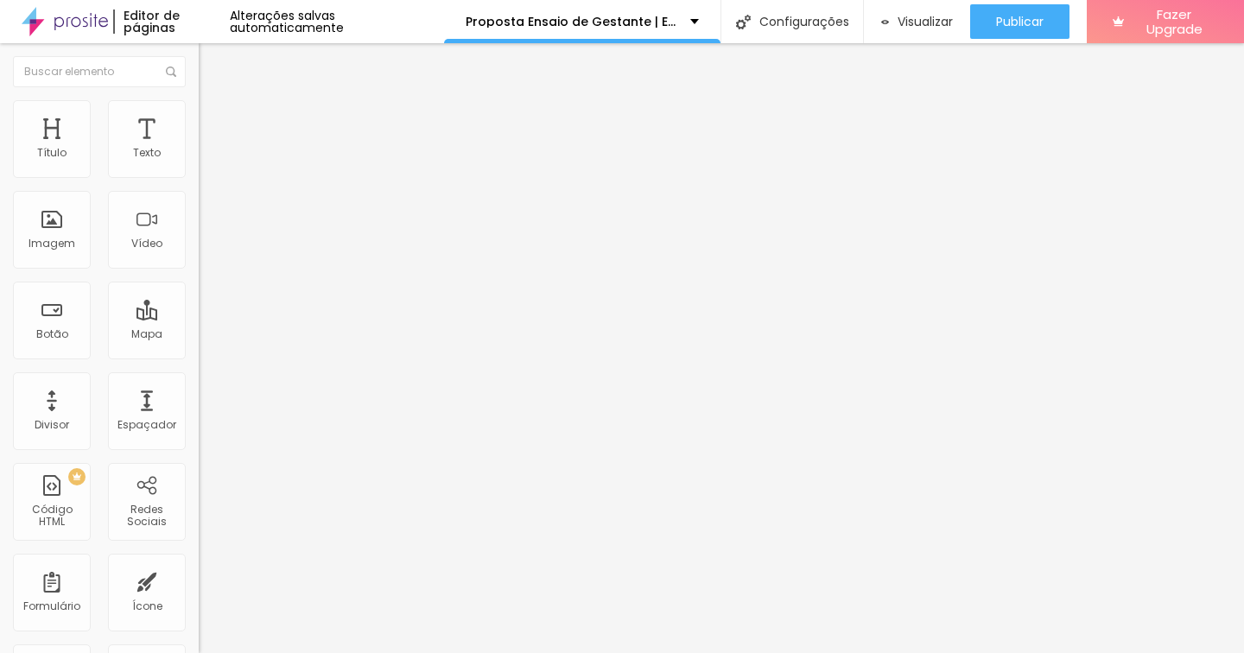
drag, startPoint x: 706, startPoint y: 423, endPoint x: 751, endPoint y: 423, distance: 44.9
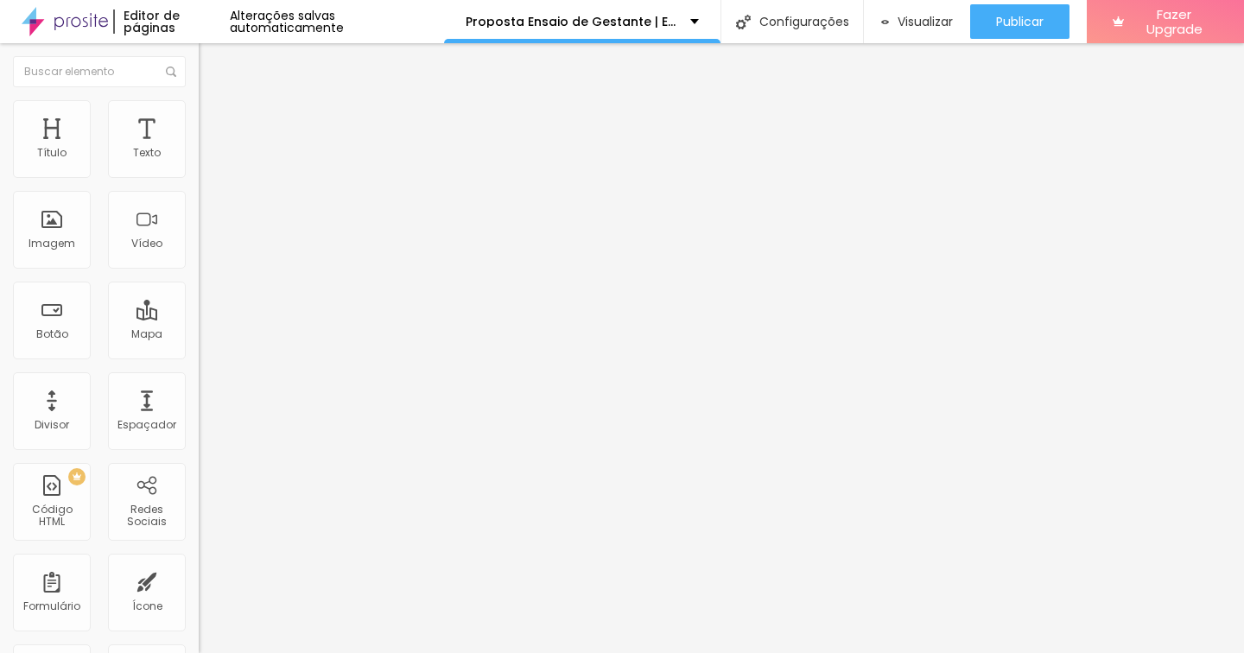
drag, startPoint x: 992, startPoint y: 423, endPoint x: 865, endPoint y: 425, distance: 127.0
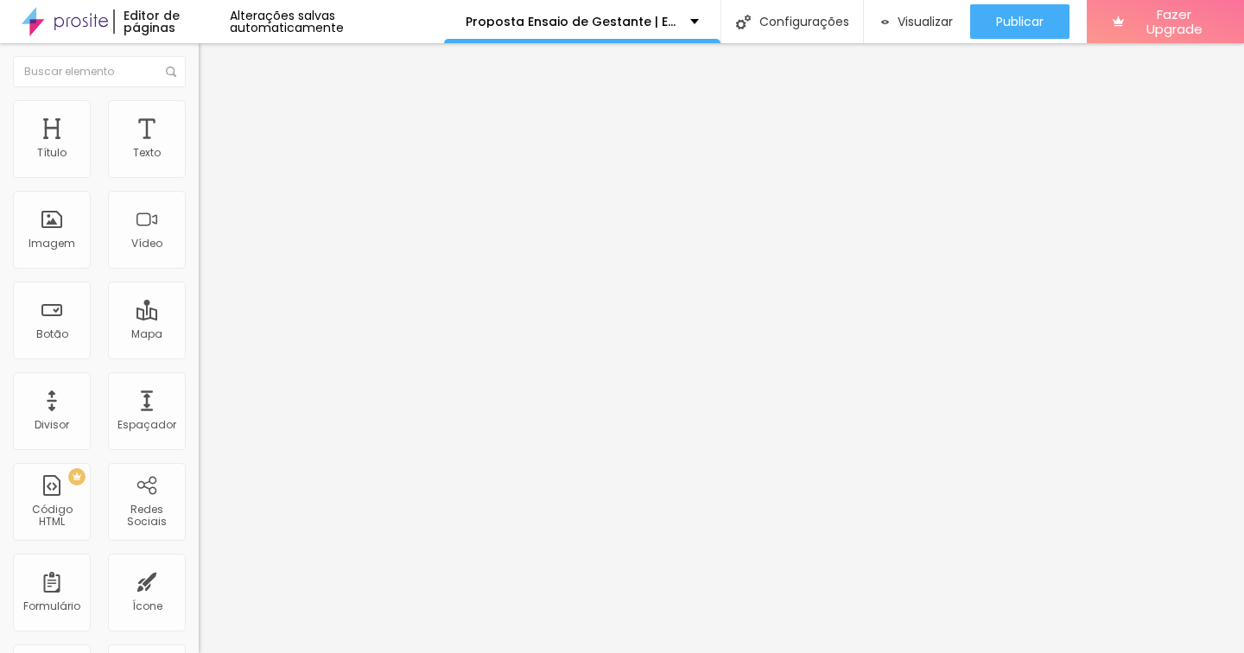
drag, startPoint x: 505, startPoint y: 423, endPoint x: 572, endPoint y: 417, distance: 66.8
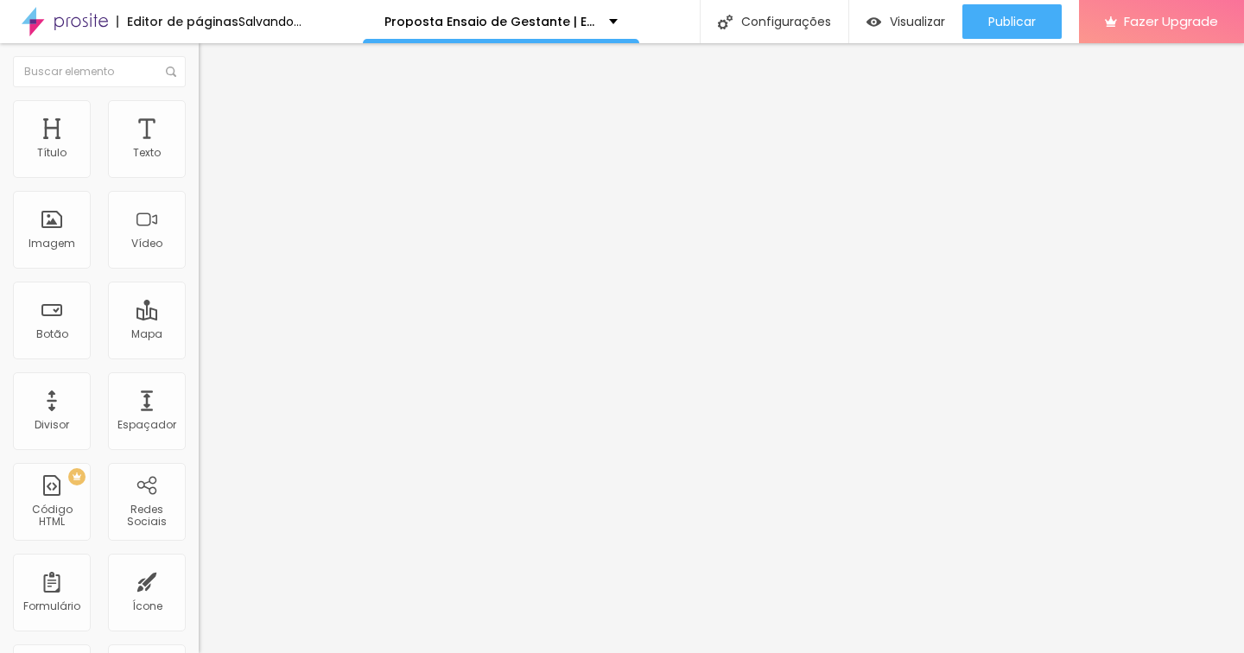
click at [199, 183] on span "Editar perguntas" at bounding box center [248, 175] width 99 height 15
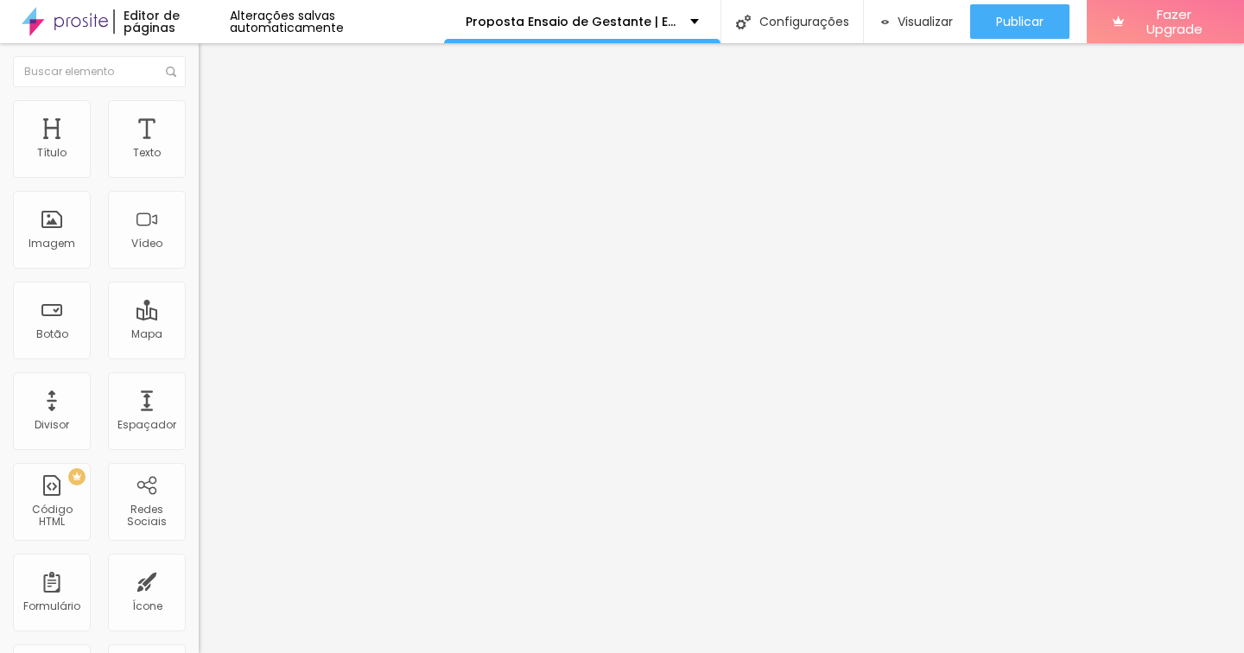
copy p "As fotos originais (sem edição) serão enviadas em uma plataforma de seleção e e…"
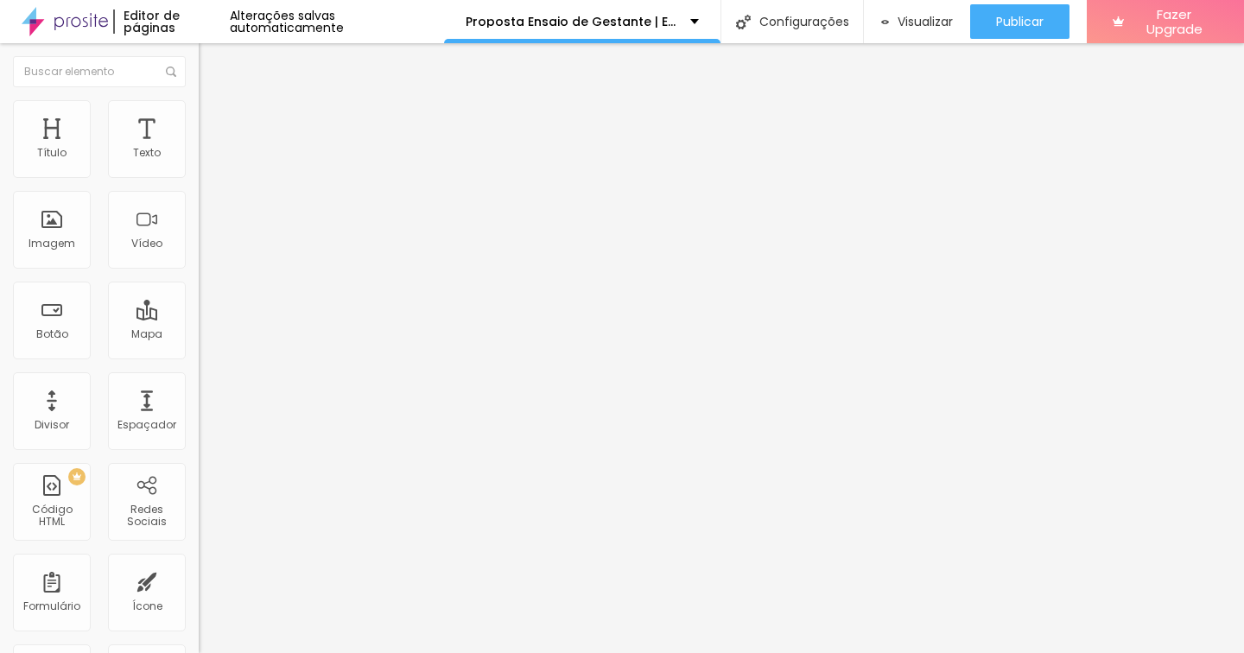
copy p "Depois de selecionadas (por vocês), e editadas pela nossa equipe (no prazo de a…"
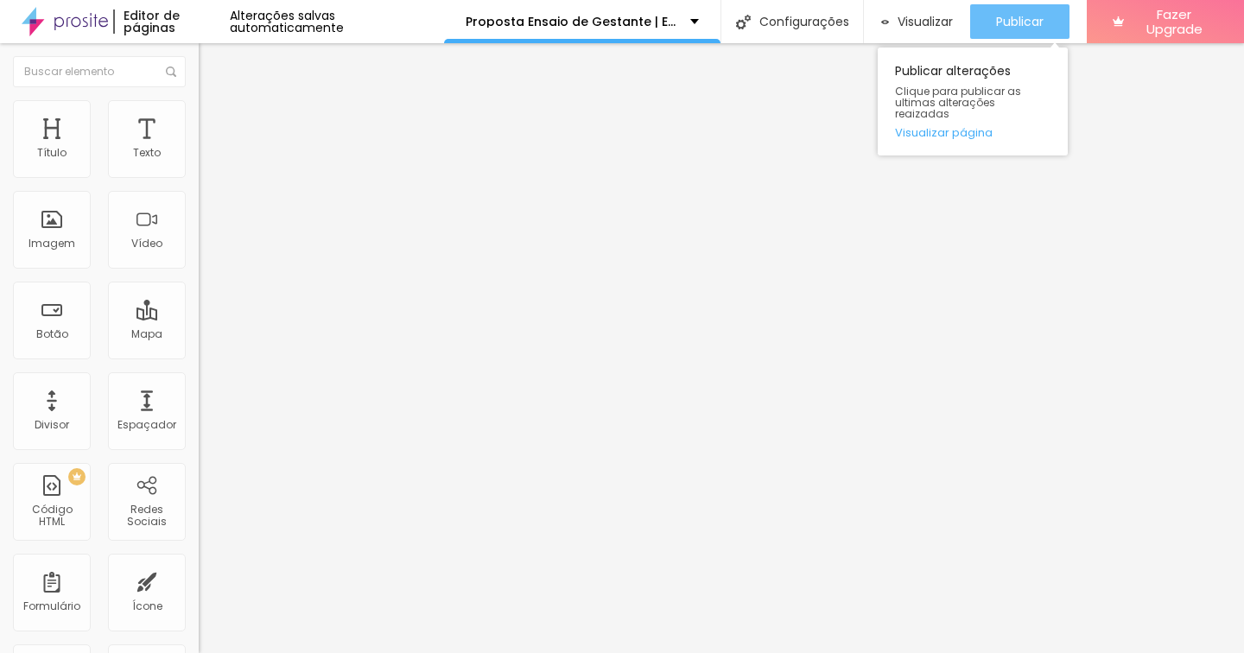
click at [1008, 23] on span "Publicar" at bounding box center [1020, 22] width 48 height 14
